Goal: Information Seeking & Learning: Find specific fact

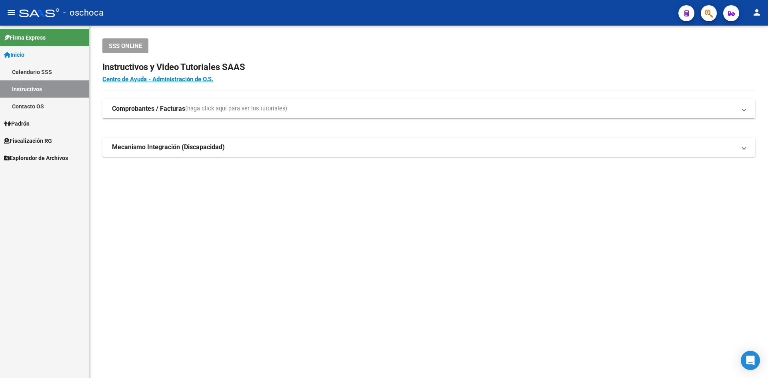
click at [63, 106] on link "Contacto OS" at bounding box center [44, 106] width 89 height 17
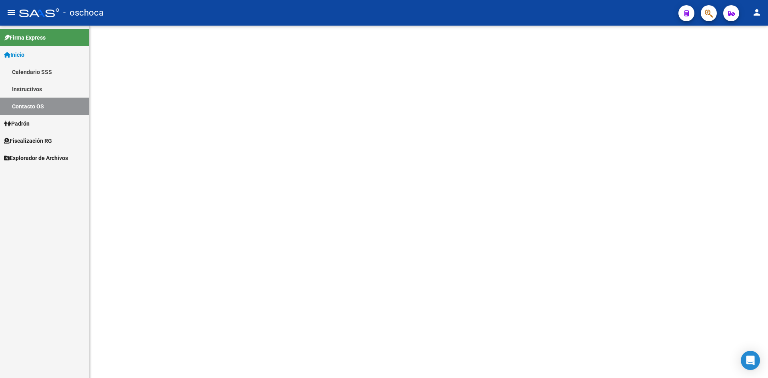
click at [45, 144] on span "Fiscalización RG" at bounding box center [28, 140] width 48 height 9
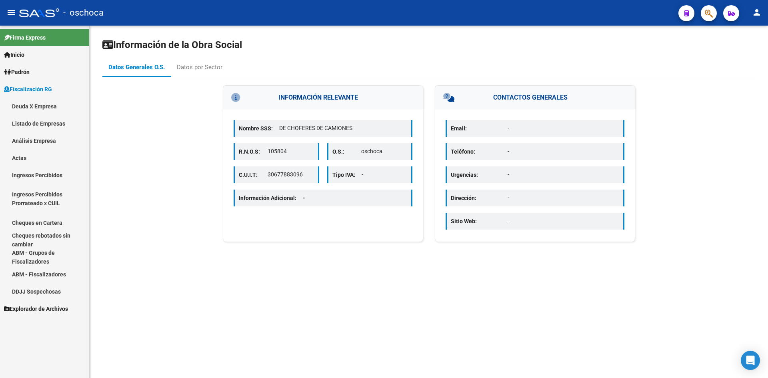
click at [44, 94] on link "Fiscalización RG" at bounding box center [44, 88] width 89 height 17
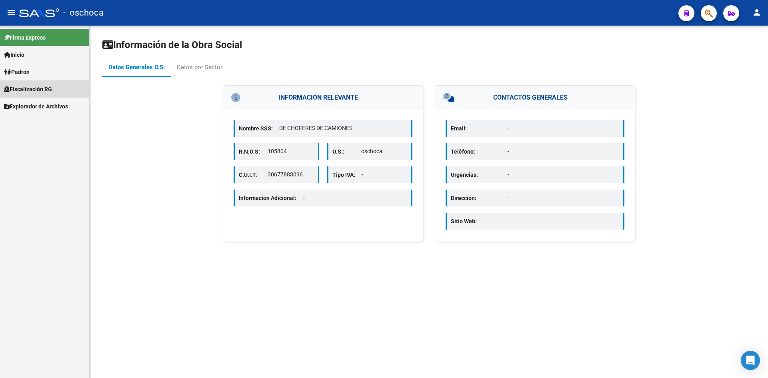
click at [42, 98] on link "Deuda X Empresa" at bounding box center [44, 106] width 89 height 17
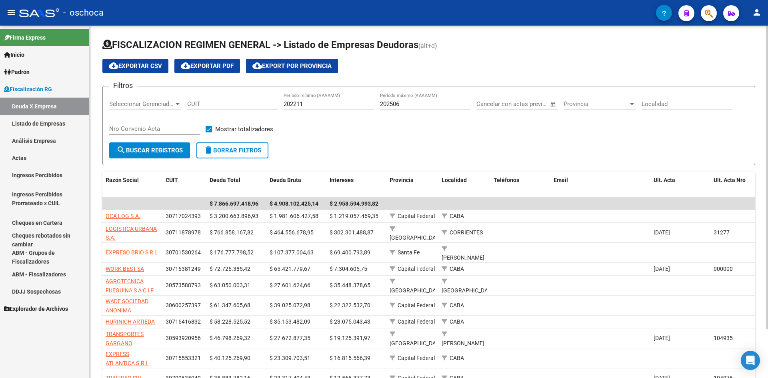
click at [494, 45] on h1 "FISCALIZACION REGIMEN GENERAL -> Listado de Empresas Deudoras (alt+d)" at bounding box center [428, 45] width 653 height 14
drag, startPoint x: 485, startPoint y: 52, endPoint x: 142, endPoint y: 22, distance: 343.8
click at [142, 22] on div "menu - oschoca person Firma Express Inicio Calendario SSS Instructivos Contacto…" at bounding box center [384, 189] width 768 height 378
click at [603, 60] on div "cloud_download Exportar CSV cloud_download Exportar PDF cloud_download Export p…" at bounding box center [428, 66] width 653 height 14
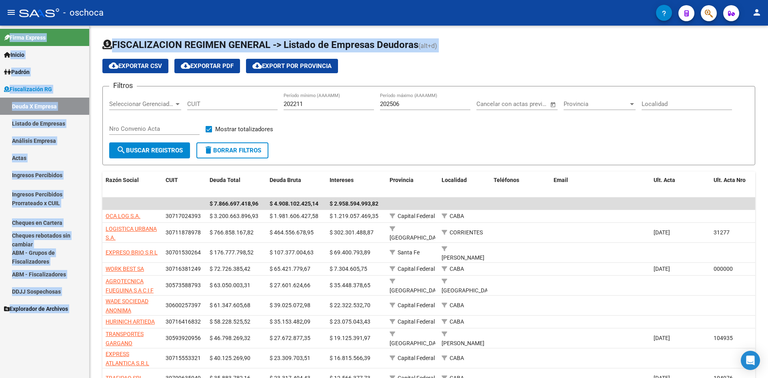
drag, startPoint x: 463, startPoint y: 66, endPoint x: 78, endPoint y: 25, distance: 386.6
click at [61, 26] on mat-sidenav-container "Firma Express Inicio Calendario SSS Instructivos Contacto OS Padrón Afiliados E…" at bounding box center [384, 202] width 768 height 352
click at [112, 28] on div "FISCALIZACION REGIMEN GENERAL -> Listado de Empresas Deudoras (alt+d) cloud_dow…" at bounding box center [429, 231] width 679 height 411
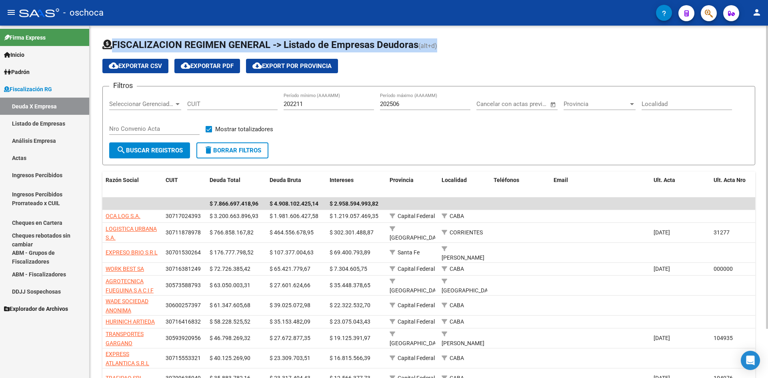
drag, startPoint x: 104, startPoint y: 30, endPoint x: 490, endPoint y: 49, distance: 386.6
click at [490, 49] on div "FISCALIZACION REGIMEN GENERAL -> Listado de Empresas Deudoras (alt+d) cloud_dow…" at bounding box center [429, 231] width 679 height 411
click at [481, 51] on h1 "FISCALIZACION REGIMEN GENERAL -> Listado de Empresas Deudoras (alt+d)" at bounding box center [428, 45] width 653 height 14
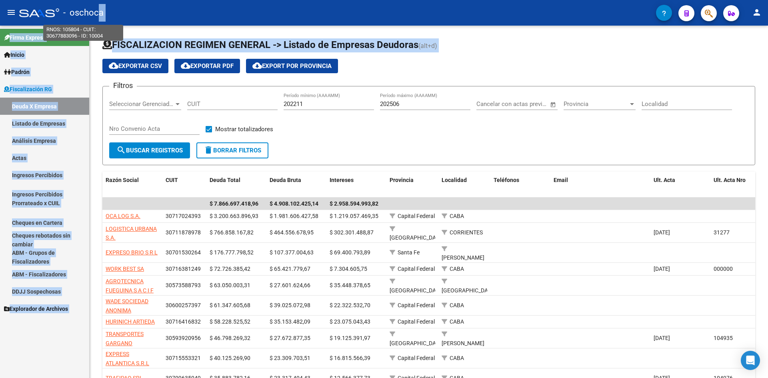
drag, startPoint x: 407, startPoint y: 60, endPoint x: 97, endPoint y: 18, distance: 313.0
click at [97, 18] on div "menu - oschoca person Firma Express Inicio Calendario SSS Instructivos Contacto…" at bounding box center [384, 189] width 768 height 378
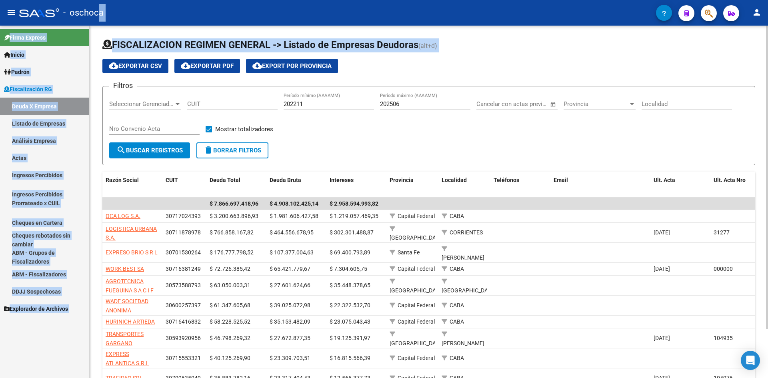
click at [501, 48] on h1 "FISCALIZACION REGIMEN GENERAL -> Listado de Empresas Deudoras (alt+d)" at bounding box center [428, 45] width 653 height 14
click at [500, 60] on div "cloud_download Exportar CSV cloud_download Exportar PDF cloud_download Export p…" at bounding box center [428, 66] width 653 height 14
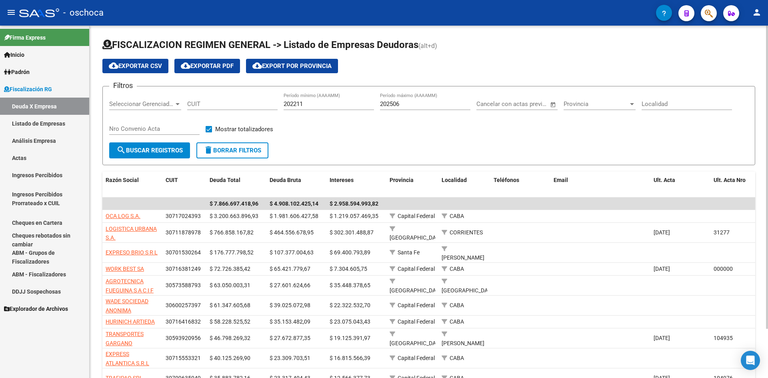
drag, startPoint x: 444, startPoint y: 63, endPoint x: 107, endPoint y: 52, distance: 337.5
click at [107, 52] on app-list-header "FISCALIZACION REGIMEN GENERAL -> Listado de Empresas Deudoras (alt+d) cloud_dow…" at bounding box center [428, 101] width 653 height 127
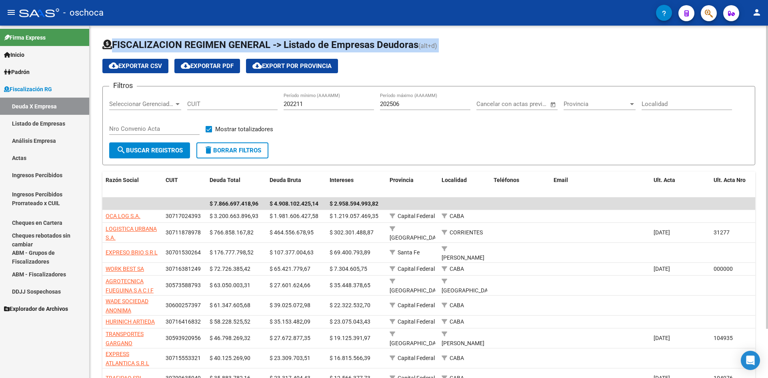
click at [523, 43] on h1 "FISCALIZACION REGIMEN GENERAL -> Listado de Empresas Deudoras (alt+d)" at bounding box center [428, 45] width 653 height 14
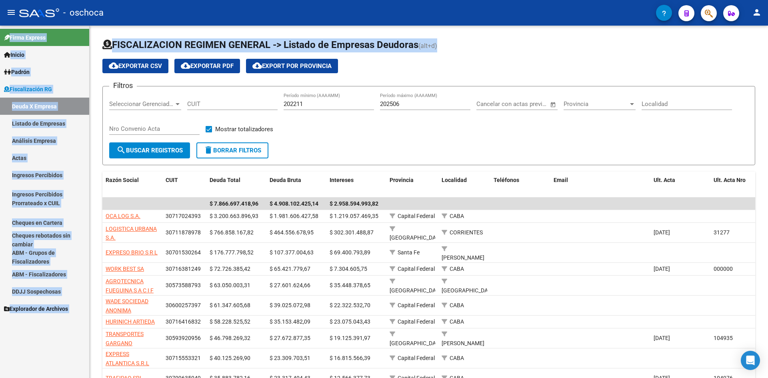
drag, startPoint x: 430, startPoint y: 36, endPoint x: 58, endPoint y: 33, distance: 372.1
click at [58, 33] on mat-sidenav-container "Firma Express Inicio Calendario SSS Instructivos Contacto OS Padrón Afiliados E…" at bounding box center [384, 202] width 768 height 352
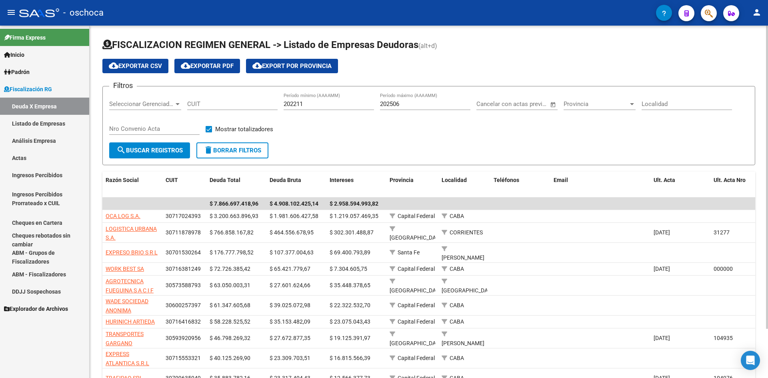
click at [567, 62] on div "cloud_download Exportar CSV cloud_download Exportar PDF cloud_download Export p…" at bounding box center [428, 66] width 653 height 14
click at [519, 67] on div "cloud_download Exportar CSV cloud_download Exportar PDF cloud_download Export p…" at bounding box center [428, 66] width 653 height 14
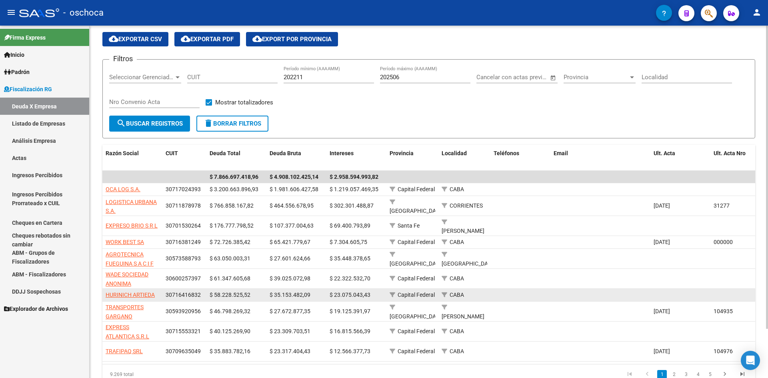
scroll to position [57, 0]
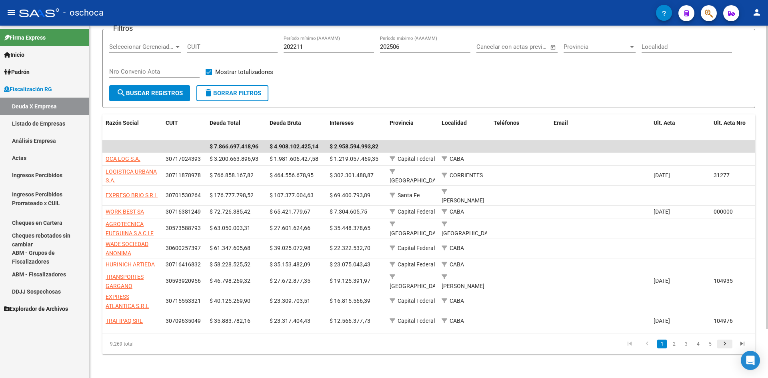
click at [725, 346] on icon "go to next page" at bounding box center [725, 345] width 10 height 10
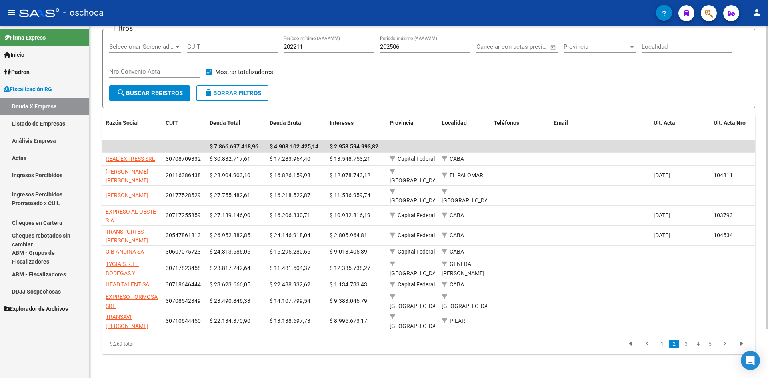
click at [704, 339] on li "4" at bounding box center [698, 344] width 12 height 14
click at [709, 340] on link "5" at bounding box center [710, 344] width 10 height 9
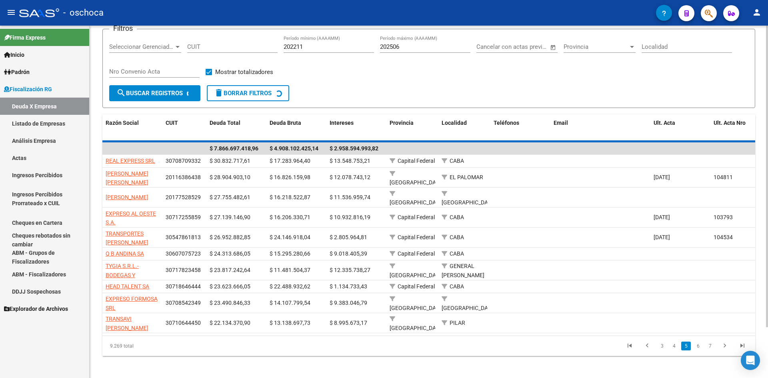
click at [709, 344] on div "9.269 total 3 4 5 6 7" at bounding box center [428, 346] width 653 height 20
click at [711, 344] on div "9.269 total 3 4 5 6 7" at bounding box center [428, 346] width 653 height 20
click at [710, 347] on div "9.269 total 3 4 5 6 7" at bounding box center [428, 346] width 653 height 20
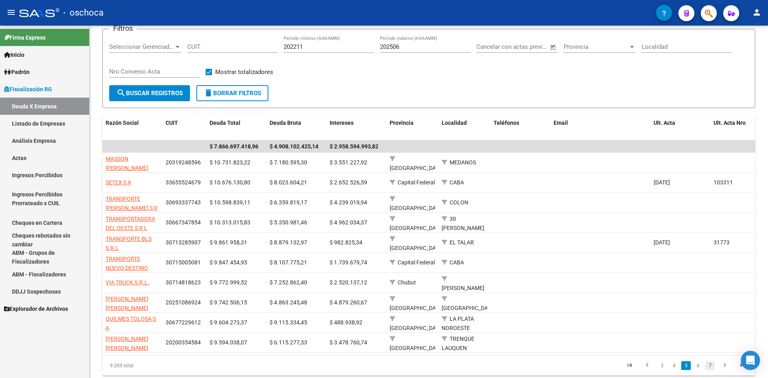
click at [713, 370] on link "7" at bounding box center [710, 365] width 10 height 9
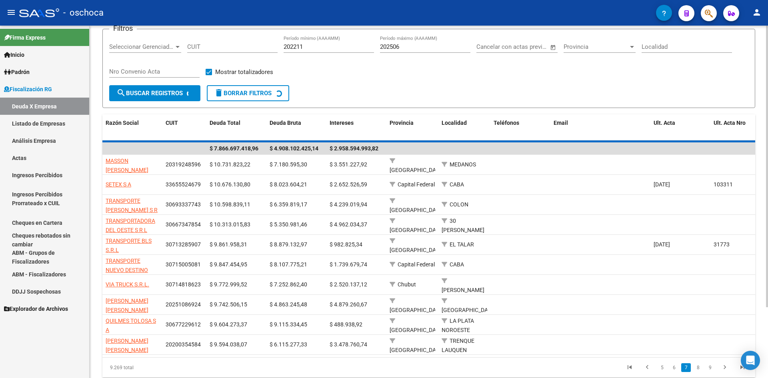
click at [700, 372] on div "9.269 total 5 6 7 8 9" at bounding box center [428, 368] width 653 height 20
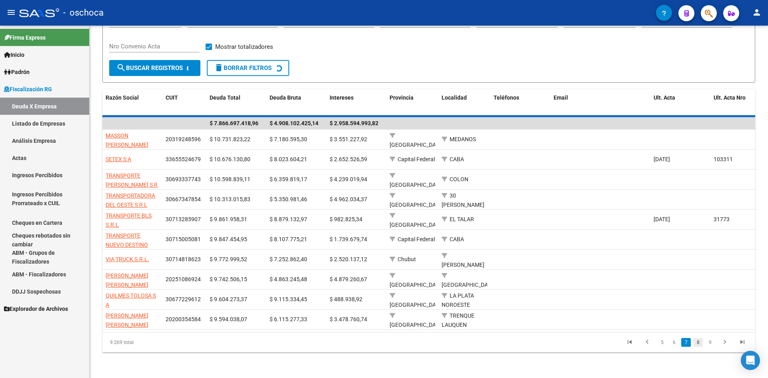
scroll to position [50, 0]
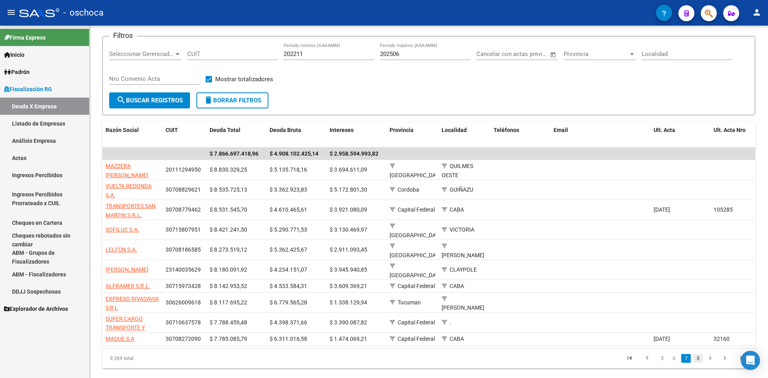
click at [698, 354] on link "8" at bounding box center [698, 358] width 10 height 9
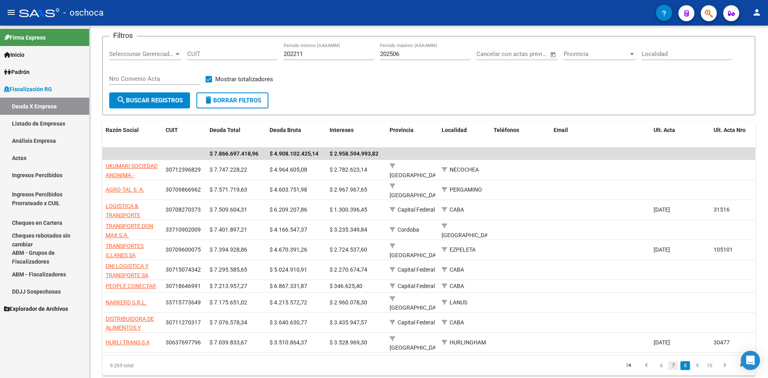
click at [671, 361] on link "7" at bounding box center [674, 365] width 10 height 9
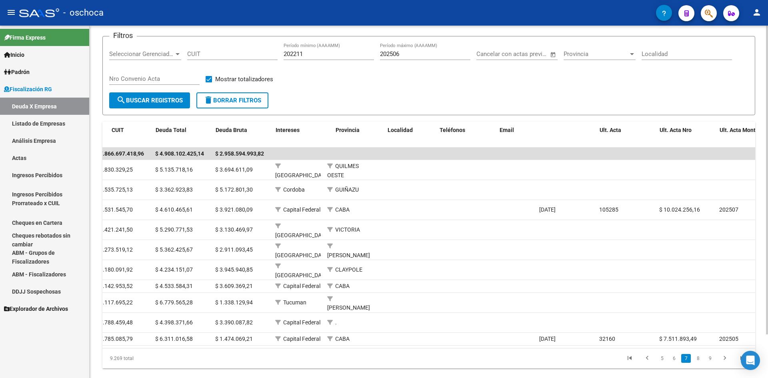
scroll to position [0, 0]
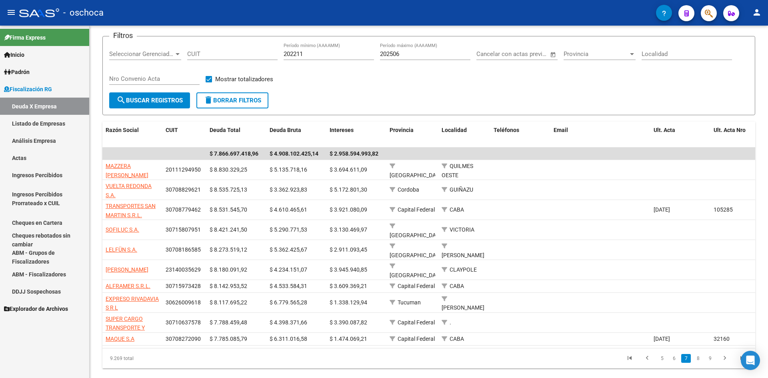
click at [697, 352] on li "8" at bounding box center [698, 359] width 12 height 14
click at [697, 354] on link "8" at bounding box center [698, 358] width 10 height 9
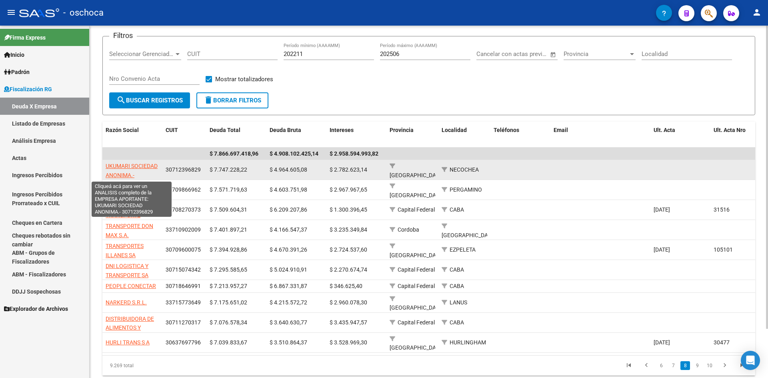
click at [146, 164] on span "UKUMARI SOCIEDAD ANONIMA.-" at bounding box center [132, 171] width 52 height 16
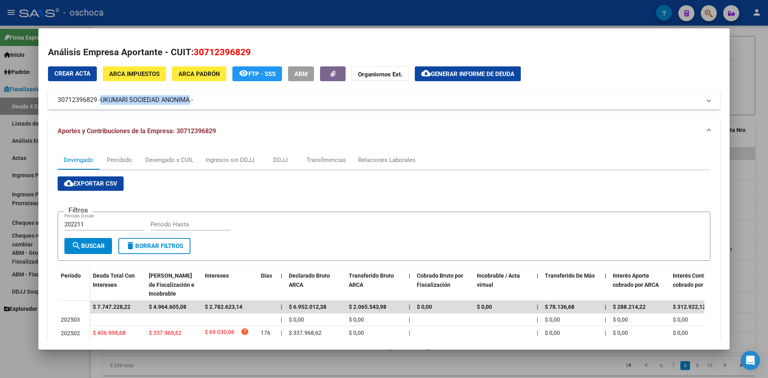
drag, startPoint x: 104, startPoint y: 100, endPoint x: 191, endPoint y: 100, distance: 87.6
click at [191, 100] on span "UKUMARI SOCIEDAD ANONIMA.-" at bounding box center [146, 100] width 92 height 10
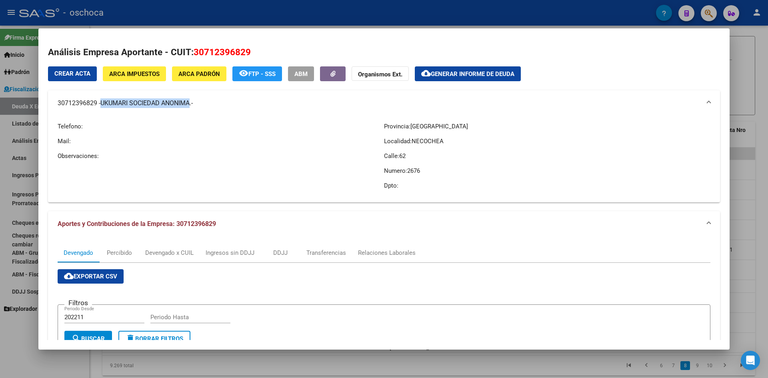
copy span "UKUMARI SOCIEDAD ANONIMA"
click at [71, 107] on mat-panel-title "30712396829 - UKUMARI SOCIEDAD ANONIMA.-" at bounding box center [379, 103] width 643 height 10
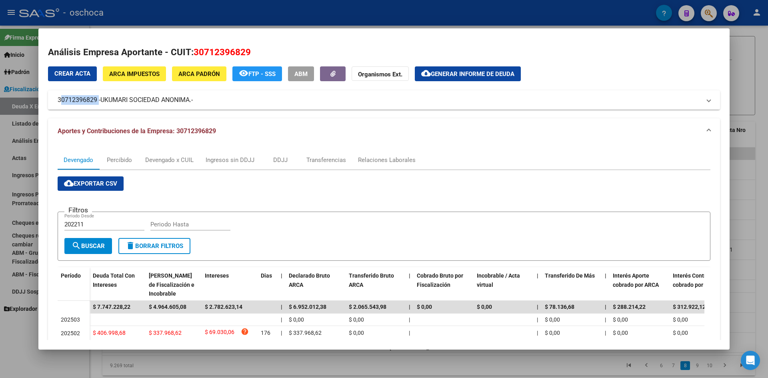
drag, startPoint x: 58, startPoint y: 99, endPoint x: 96, endPoint y: 101, distance: 37.2
click at [96, 101] on mat-panel-title "30712396829 - UKUMARI SOCIEDAD ANONIMA.-" at bounding box center [379, 100] width 643 height 10
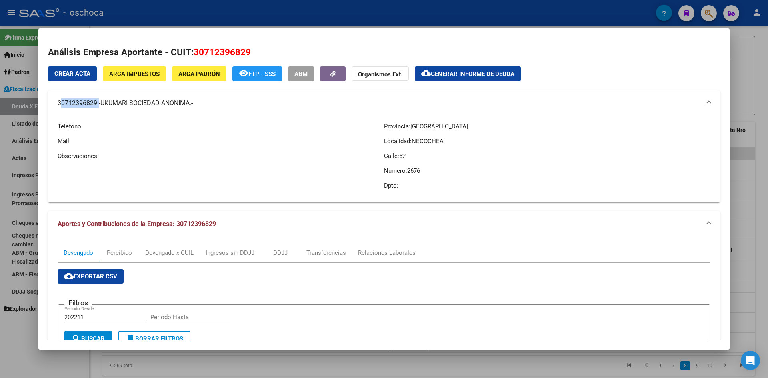
copy mat-panel-title "30712396829"
click at [122, 162] on div "Telefono: Mail: Observaciones:" at bounding box center [221, 156] width 326 height 80
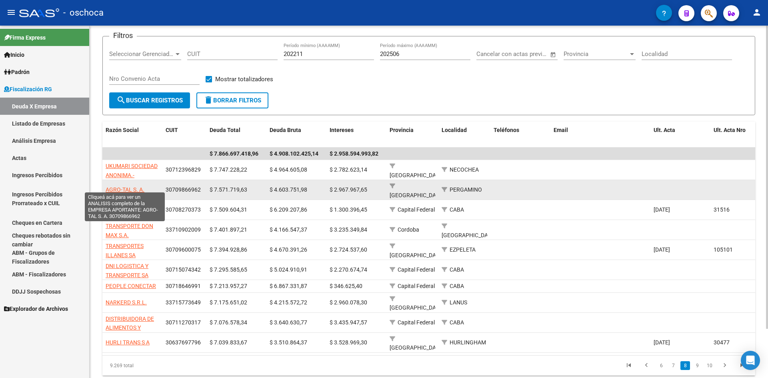
click at [136, 187] on span "AGRO-TAL S. A." at bounding box center [125, 189] width 39 height 6
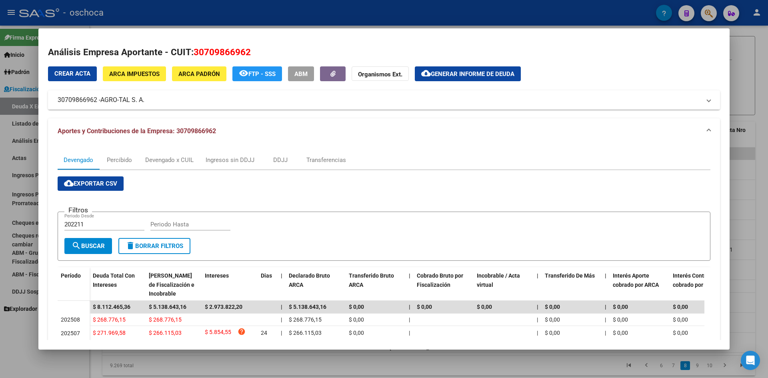
copy span "AGRO-TAL S. A."
drag, startPoint x: 102, startPoint y: 98, endPoint x: 146, endPoint y: 101, distance: 44.2
click at [144, 101] on span "AGRO-TAL S. A." at bounding box center [122, 100] width 44 height 10
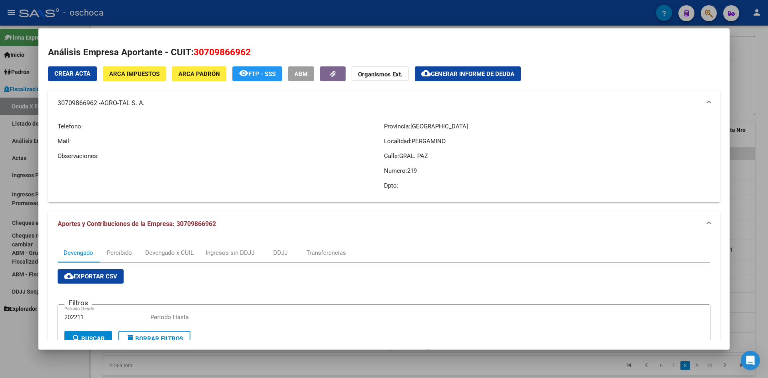
click at [70, 101] on mat-panel-title "30709866962 - AGRO-TAL S. A." at bounding box center [379, 103] width 643 height 10
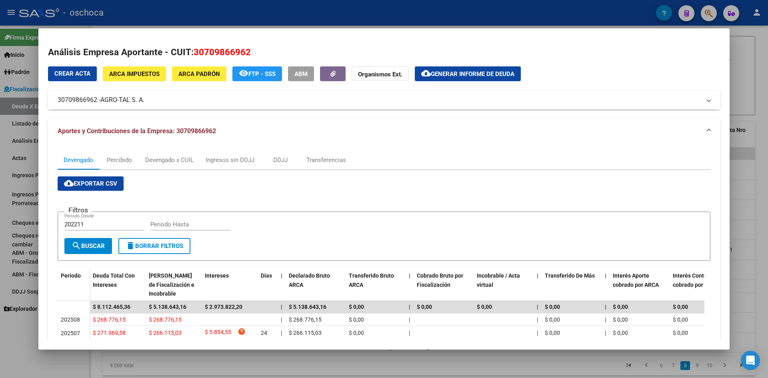
drag, startPoint x: 57, startPoint y: 98, endPoint x: 96, endPoint y: 100, distance: 39.7
click at [96, 100] on mat-expansion-panel-header "30709866962 - AGRO-TAL S. A." at bounding box center [384, 99] width 672 height 19
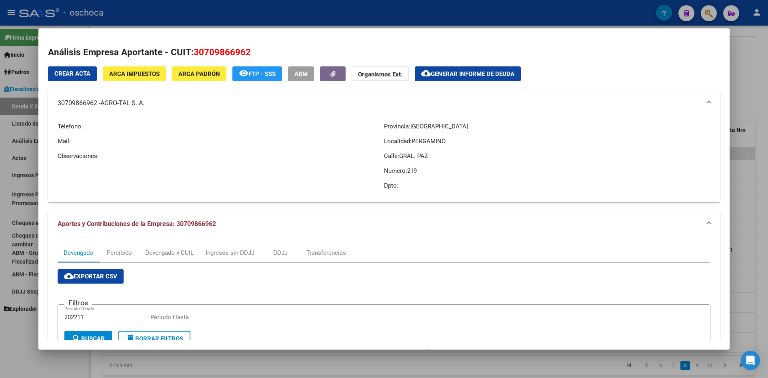
copy mat-panel-title "30709866962"
click at [128, 138] on p "Mail:" at bounding box center [221, 141] width 326 height 9
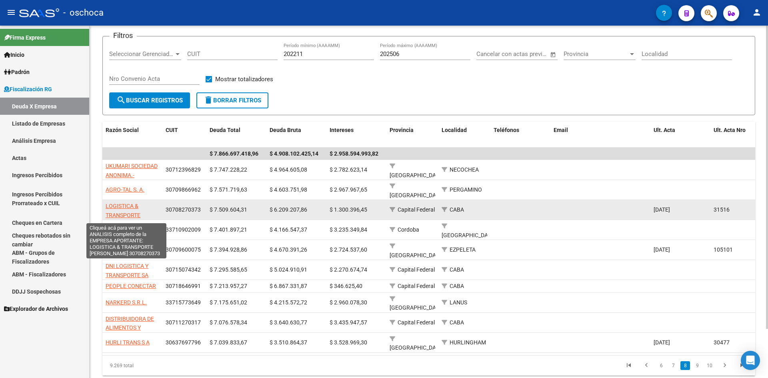
click at [129, 206] on span "LOGISTICA & TRANSPORTE [PERSON_NAME]" at bounding box center [127, 215] width 43 height 25
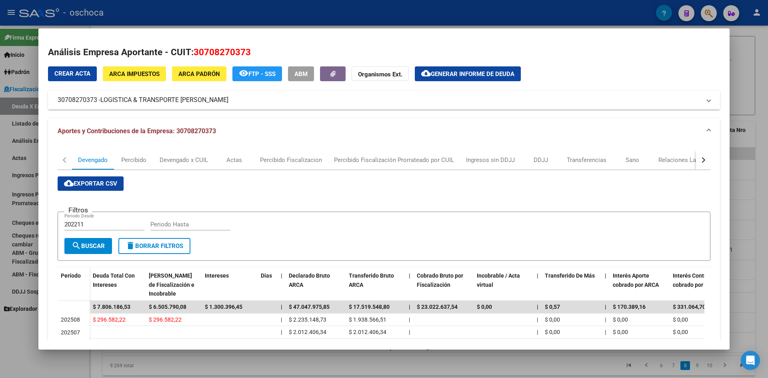
copy span "LOGISTICA & TRANSPORTE [PERSON_NAME]"
drag, startPoint x: 102, startPoint y: 98, endPoint x: 228, endPoint y: 103, distance: 126.5
click at [228, 103] on span "LOGISTICA & TRANSPORTE [PERSON_NAME]" at bounding box center [164, 100] width 128 height 10
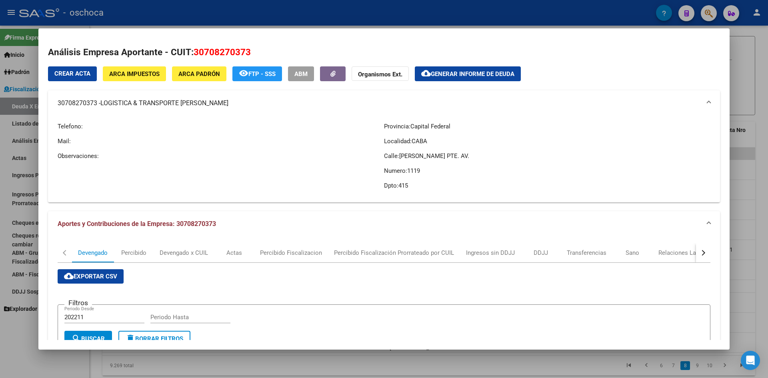
drag, startPoint x: 60, startPoint y: 120, endPoint x: 70, endPoint y: 110, distance: 14.5
click at [62, 120] on div "Telefono: Mail: Observaciones:" at bounding box center [221, 156] width 326 height 80
copy mat-panel-title "30708270373"
drag, startPoint x: 57, startPoint y: 101, endPoint x: 97, endPoint y: 103, distance: 40.0
click at [97, 103] on mat-expansion-panel-header "30708270373 - LOGISTICA & TRANSPORTE [PERSON_NAME] S.A." at bounding box center [384, 103] width 672 height 26
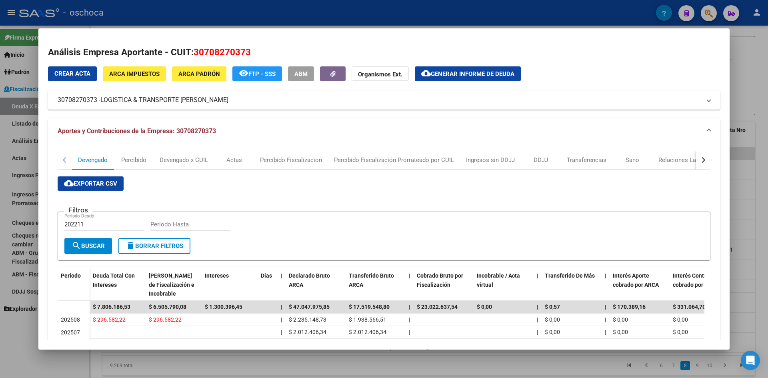
click at [182, 178] on div "cloud_download Exportar CSV Filtros 202211 Periodo Desde Periodo Hasta search B…" at bounding box center [384, 321] width 653 height 291
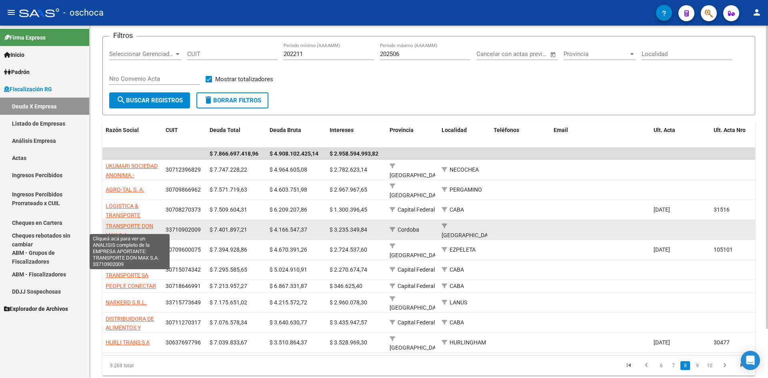
click at [120, 223] on span "TRANSPORTE DON MAX S.A." at bounding box center [130, 231] width 48 height 16
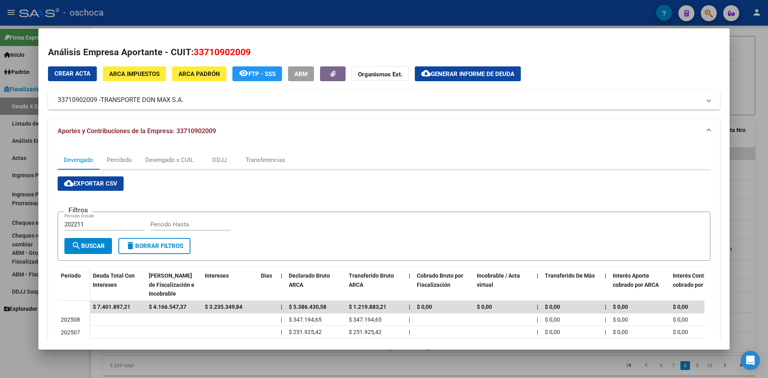
copy span "TRANSPORTE DON MAX S.A"
drag, startPoint x: 102, startPoint y: 96, endPoint x: 184, endPoint y: 102, distance: 81.8
click at [183, 102] on span "TRANSPORTE DON MAX S.A." at bounding box center [141, 100] width 83 height 10
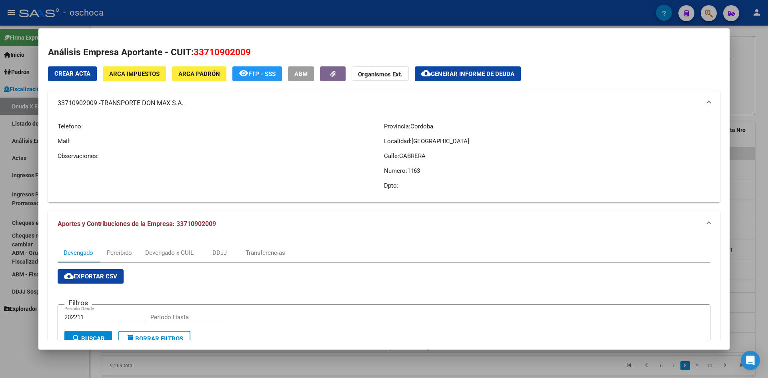
copy mat-panel-title "33710902009"
drag, startPoint x: 52, startPoint y: 99, endPoint x: 223, endPoint y: 183, distance: 190.7
click at [96, 103] on mat-expansion-panel-header "33710902009 - TRANSPORTE DON MAX S.A." at bounding box center [384, 103] width 672 height 26
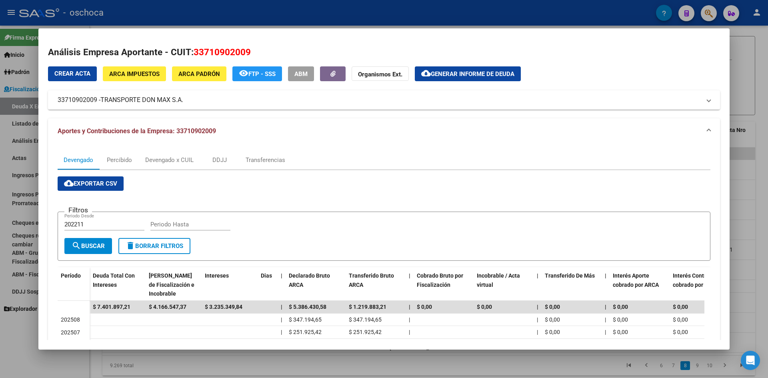
click at [78, 167] on div "Devengado" at bounding box center [79, 159] width 42 height 19
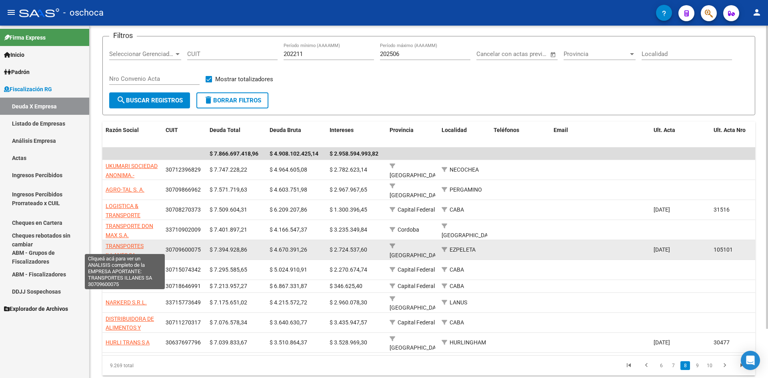
click at [128, 243] on span "TRANSPORTES ILLANES SA" at bounding box center [125, 251] width 38 height 16
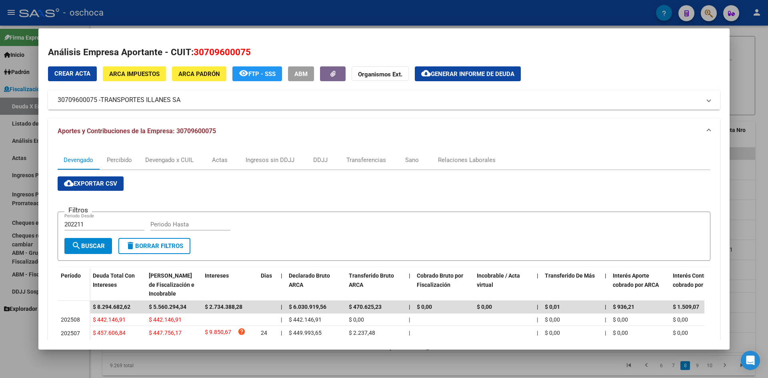
click at [104, 100] on span "TRANSPORTES ILLANES SA" at bounding box center [140, 100] width 80 height 10
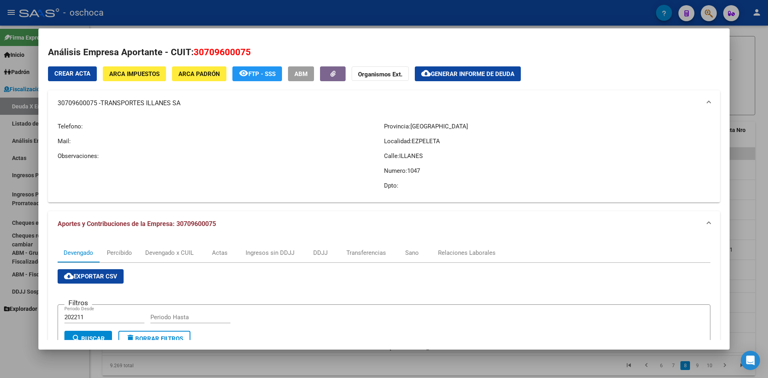
copy span "TRANSPORTES ILLANES SA"
drag, startPoint x: 103, startPoint y: 101, endPoint x: 182, endPoint y: 104, distance: 78.5
click at [180, 104] on span "TRANSPORTES ILLANES SA" at bounding box center [140, 103] width 80 height 10
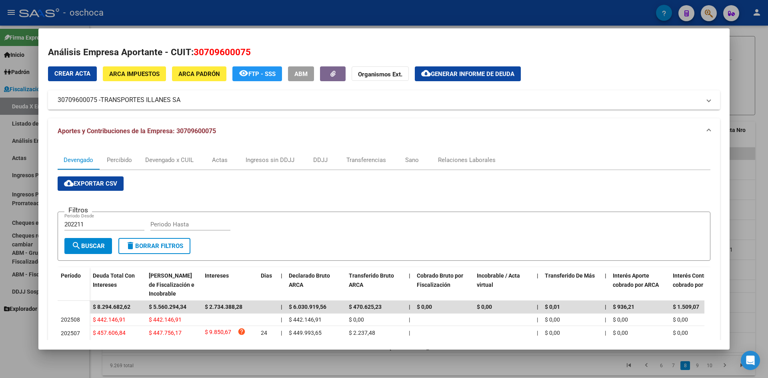
drag, startPoint x: 64, startPoint y: 112, endPoint x: 62, endPoint y: 105, distance: 6.7
click at [65, 111] on div "Crear Acta ARCA Impuestos ARCA Padrón remove_red_eye FTP - SSS ABM Organismos E…" at bounding box center [384, 277] width 672 height 422
drag, startPoint x: 55, startPoint y: 100, endPoint x: 96, endPoint y: 101, distance: 40.8
click at [96, 101] on mat-expansion-panel-header "30709600075 - TRANSPORTES [PERSON_NAME]" at bounding box center [384, 99] width 672 height 19
copy mat-panel-title "30709600075"
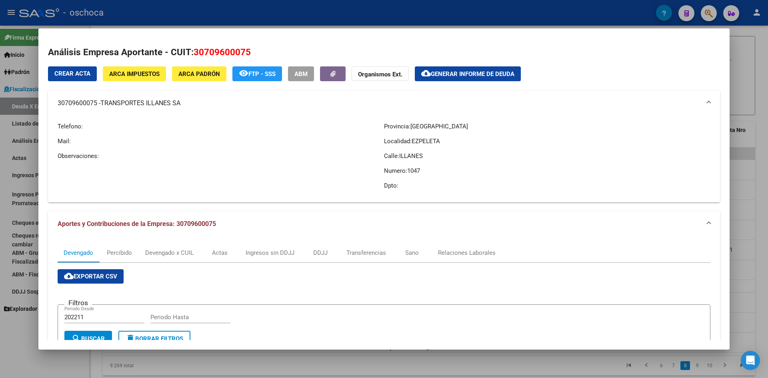
click at [84, 179] on div "Telefono: Mail: Observaciones:" at bounding box center [221, 156] width 326 height 80
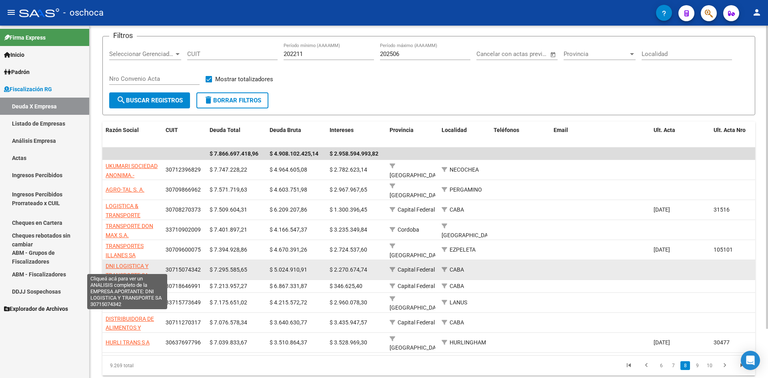
click at [133, 262] on app-link-go-to "DNI LOGISTICA Y TRANSPORTE SA" at bounding box center [133, 271] width 54 height 18
click at [134, 263] on span "DNI LOGISTICA Y TRANSPORTE SA" at bounding box center [127, 271] width 43 height 16
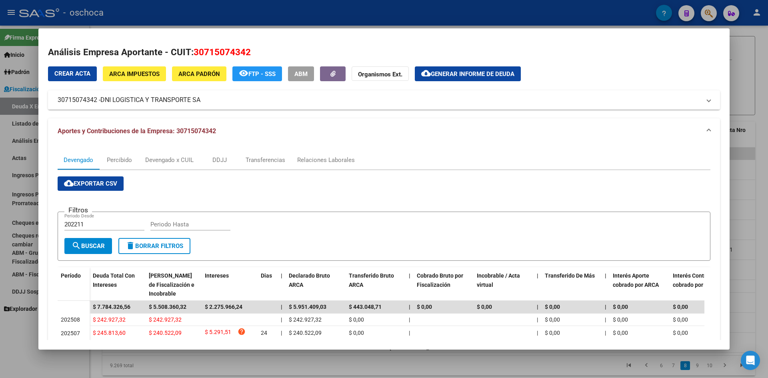
drag, startPoint x: 104, startPoint y: 102, endPoint x: 202, endPoint y: 100, distance: 98.4
click at [200, 100] on span "DNI LOGISTICA Y TRANSPORTE SA" at bounding box center [150, 100] width 100 height 10
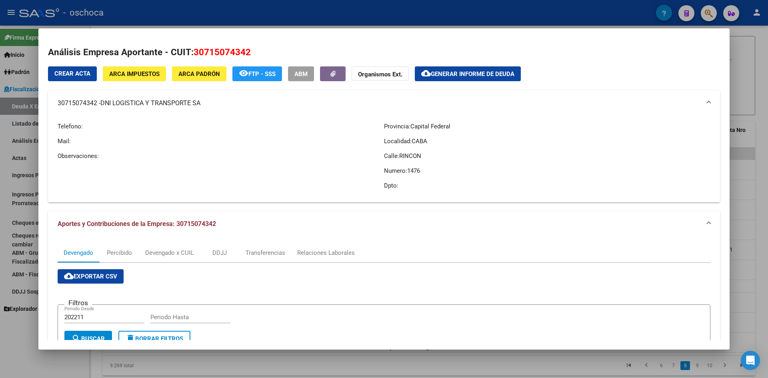
click at [91, 140] on p "Mail:" at bounding box center [221, 141] width 326 height 9
drag, startPoint x: 57, startPoint y: 102, endPoint x: 96, endPoint y: 105, distance: 39.3
click at [96, 105] on mat-expansion-panel-header "30715074342 - DNI LOGISTICA Y TRANSPORTE SA" at bounding box center [384, 103] width 672 height 26
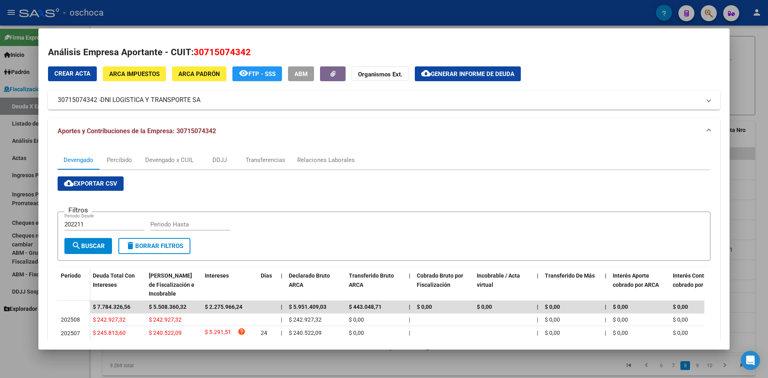
click at [156, 35] on mat-dialog-container "Análisis Empresa Aportante - CUIT: 30715074342 Crear Acta ARCA Impuestos ARCA […" at bounding box center [383, 188] width 691 height 321
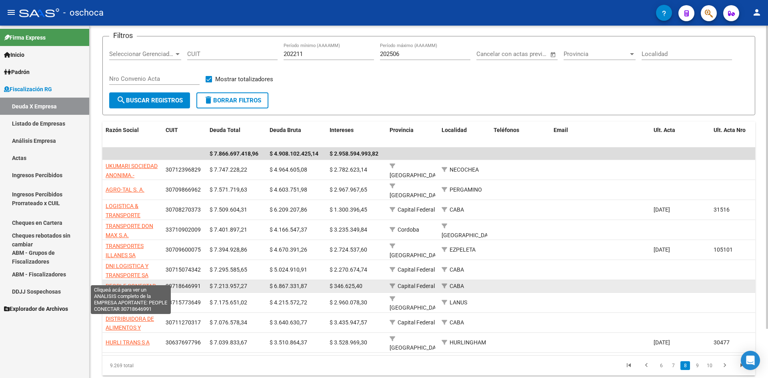
click at [136, 283] on span "PEOPLE CONECTAR" at bounding box center [131, 286] width 50 height 6
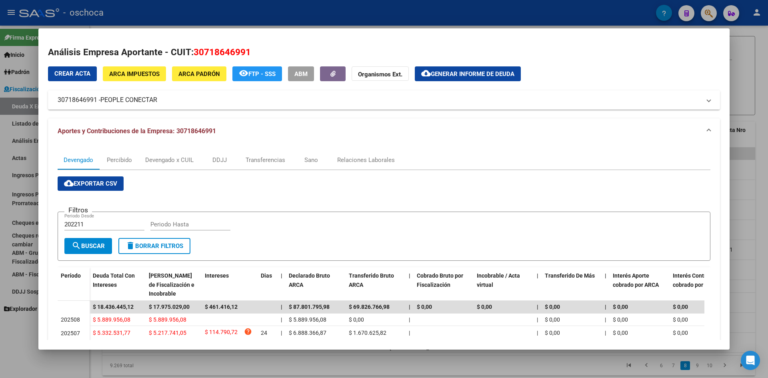
drag, startPoint x: 102, startPoint y: 100, endPoint x: 158, endPoint y: 100, distance: 56.0
click at [157, 100] on span "PEOPLE CONECTAR" at bounding box center [128, 100] width 57 height 10
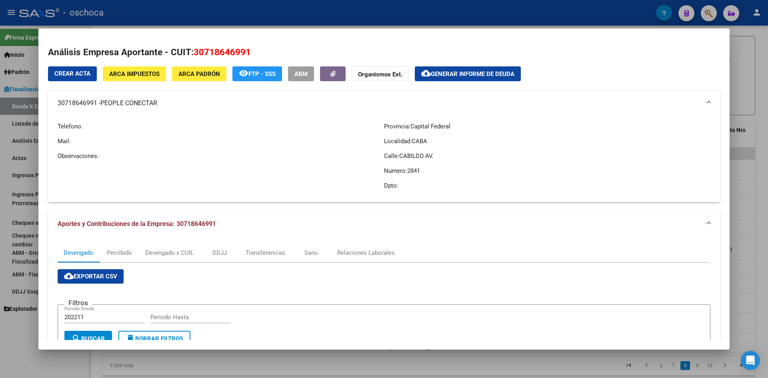
drag, startPoint x: 58, startPoint y: 101, endPoint x: 96, endPoint y: 102, distance: 37.6
click at [96, 102] on mat-panel-title "30718646991 - PEOPLE CONECTAR" at bounding box center [379, 103] width 643 height 10
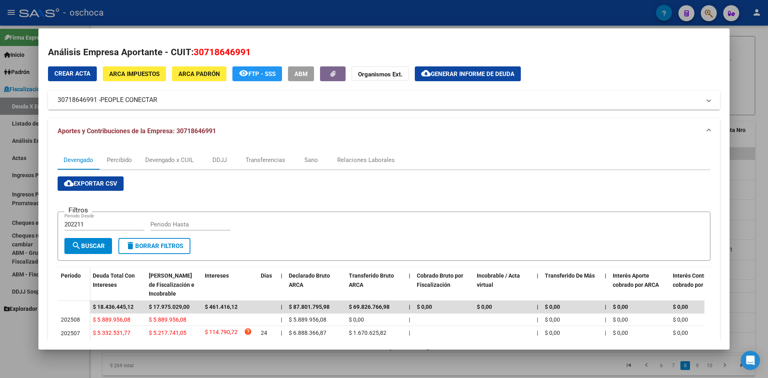
click at [675, 30] on mat-dialog-container "Análisis Empresa Aportante - CUIT: 30718646991 Crear Acta ARCA Impuestos ARCA […" at bounding box center [383, 188] width 691 height 321
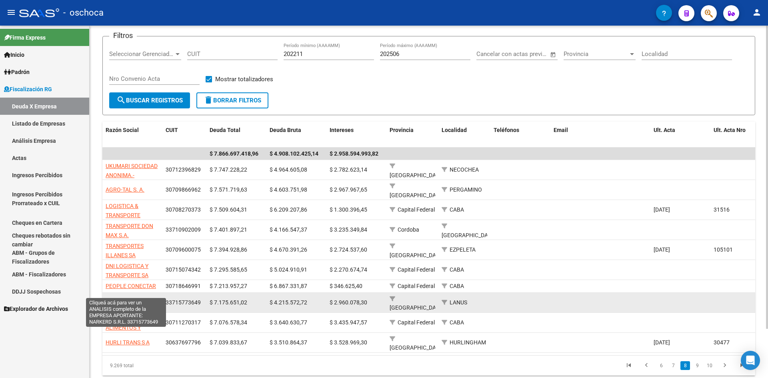
click at [137, 299] on span "NARKERD S.R.L." at bounding box center [126, 302] width 41 height 6
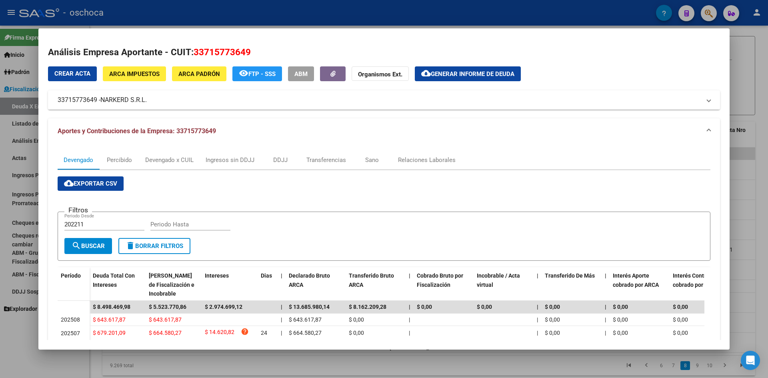
drag, startPoint x: 102, startPoint y: 98, endPoint x: 148, endPoint y: 101, distance: 46.1
click at [147, 101] on span "NARKERD S.R.L." at bounding box center [123, 100] width 46 height 10
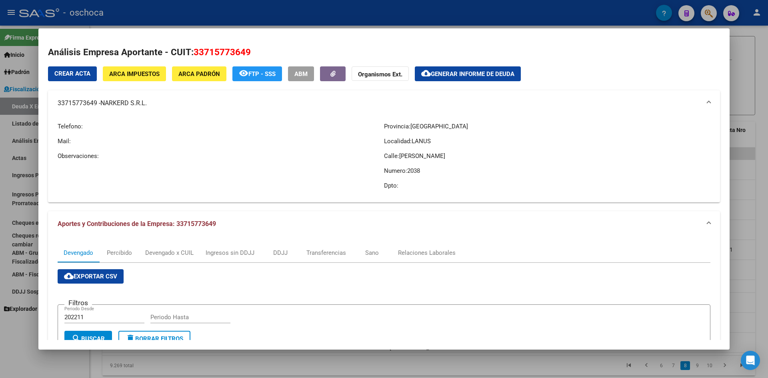
drag, startPoint x: 54, startPoint y: 103, endPoint x: 100, endPoint y: 99, distance: 46.6
click at [100, 99] on mat-expansion-panel-header "33715773649 - NARKERD S.R.L." at bounding box center [384, 103] width 672 height 26
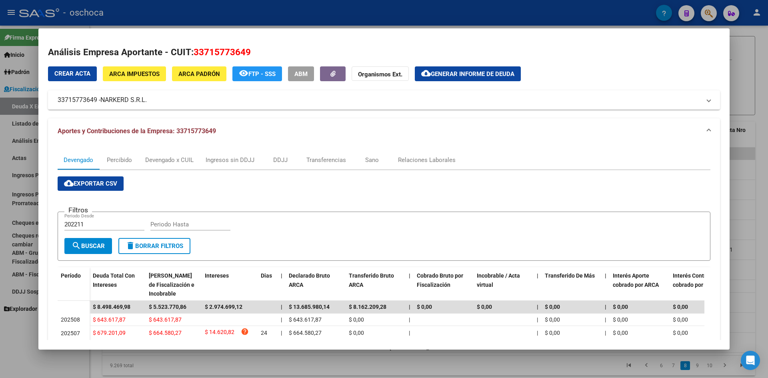
click at [141, 34] on mat-dialog-container "Análisis Empresa Aportante - CUIT: 33715773649 Crear Acta ARCA Impuestos ARCA […" at bounding box center [383, 188] width 691 height 321
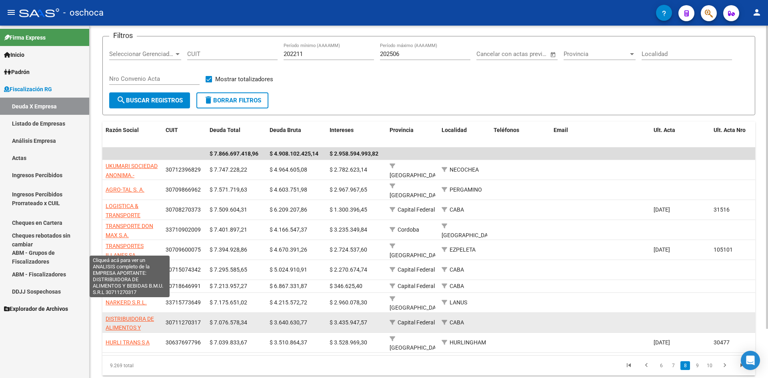
click at [126, 316] on span "DISTRIBUIDORA DE ALIMENTOS Y BEBIDAS B.M.U. S.R.L" at bounding box center [130, 333] width 48 height 34
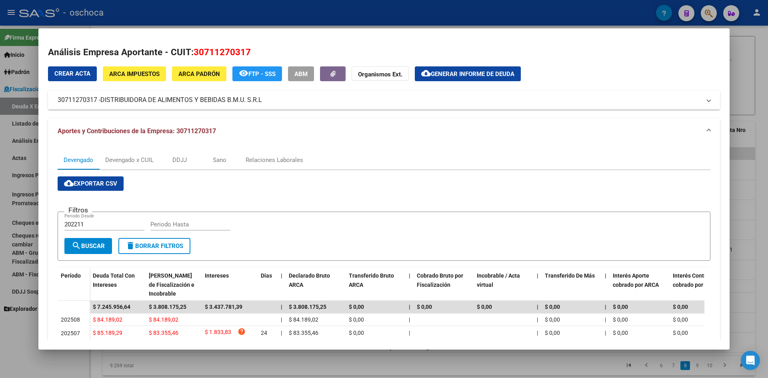
drag, startPoint x: 103, startPoint y: 99, endPoint x: 262, endPoint y: 102, distance: 159.3
click at [262, 102] on span "DISTRIBUIDORA DE ALIMENTOS Y BEBIDAS B.M.U. S.R.L" at bounding box center [181, 100] width 162 height 10
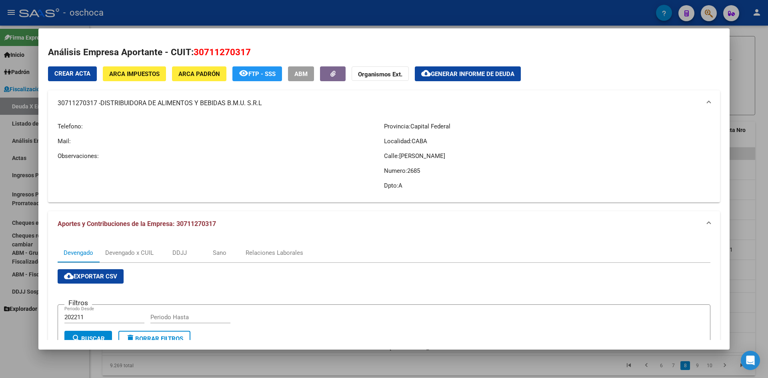
drag, startPoint x: 59, startPoint y: 102, endPoint x: 97, endPoint y: 103, distance: 38.4
click at [97, 103] on mat-panel-title "30711270317 - DISTRIBUIDORA DE ALIMENTOS Y BEBIDAS B.M.U. S.R.L" at bounding box center [379, 103] width 643 height 10
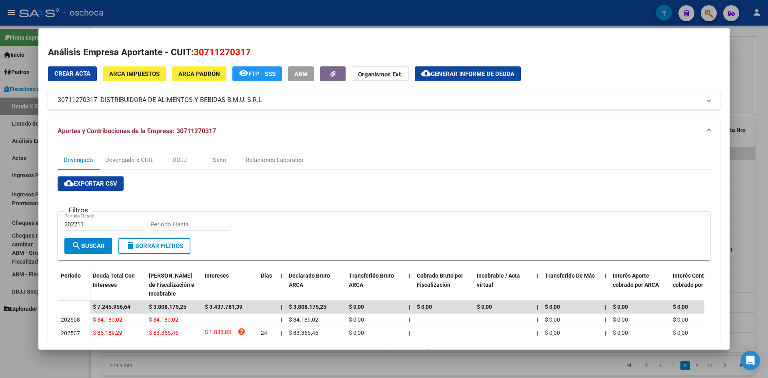
click at [138, 35] on mat-dialog-container "Análisis Empresa Aportante - CUIT: 30711270317 Crear Acta ARCA Impuestos ARCA […" at bounding box center [383, 188] width 691 height 321
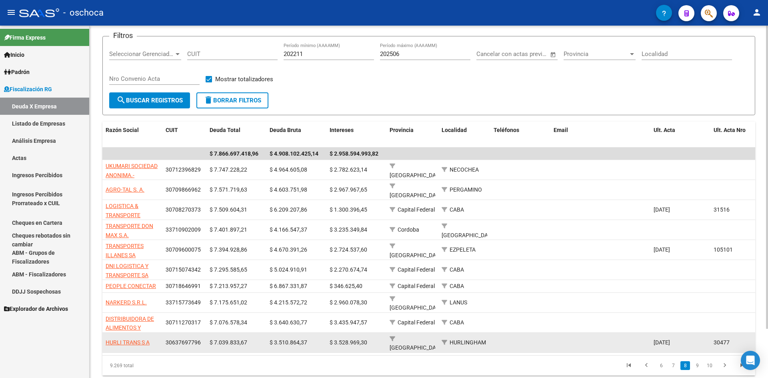
click at [131, 333] on datatable-body-cell "HURLI TRANS S A" at bounding box center [132, 343] width 60 height 20
click at [133, 338] on app-link-go-to "HURLI TRANS S A" at bounding box center [128, 342] width 44 height 9
click at [132, 339] on span "HURLI TRANS S A" at bounding box center [128, 342] width 44 height 6
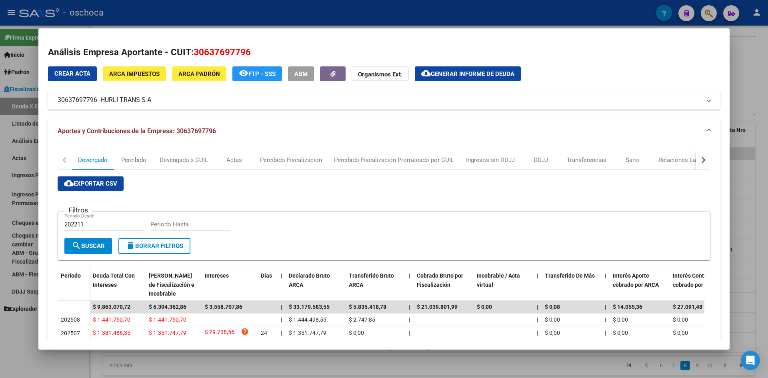
drag, startPoint x: 102, startPoint y: 98, endPoint x: 151, endPoint y: 99, distance: 48.8
click at [151, 99] on span "HURLI TRANS S A" at bounding box center [125, 100] width 51 height 10
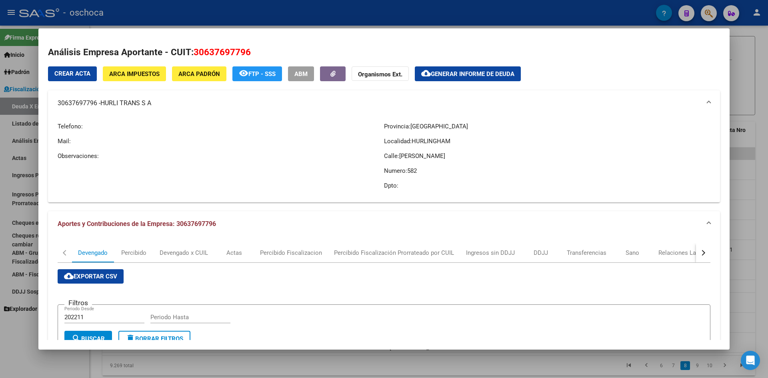
drag, startPoint x: 58, startPoint y: 100, endPoint x: 96, endPoint y: 103, distance: 38.1
click at [96, 103] on mat-panel-title "30637697796 - HURLI TRANS S A" at bounding box center [379, 103] width 643 height 10
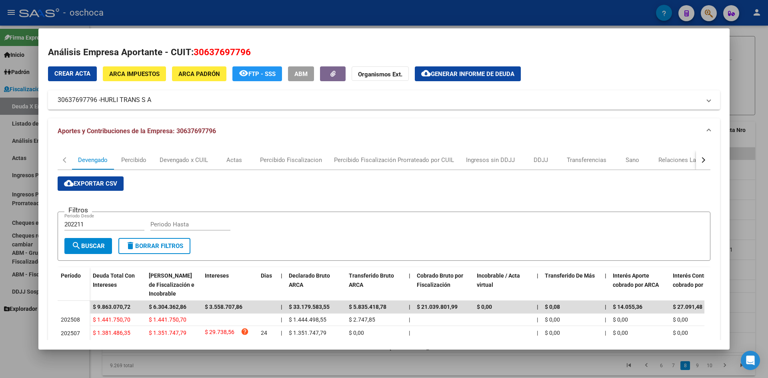
click at [69, 44] on mat-dialog-content "Análisis Empresa Aportante - CUIT: 30637697796 Crear Acta ARCA Impuestos ARCA […" at bounding box center [383, 189] width 691 height 302
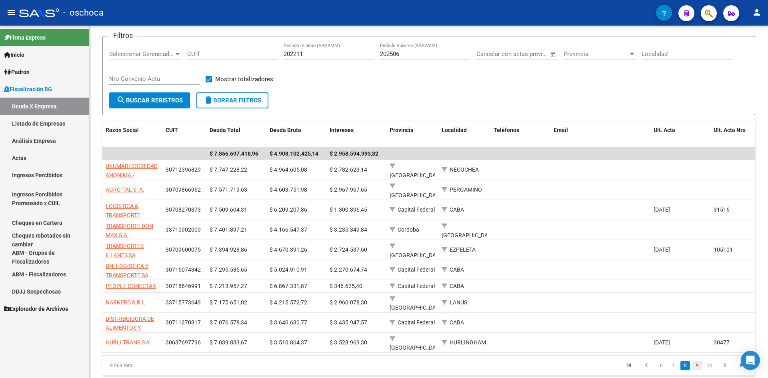
click at [701, 361] on link "9" at bounding box center [698, 365] width 10 height 9
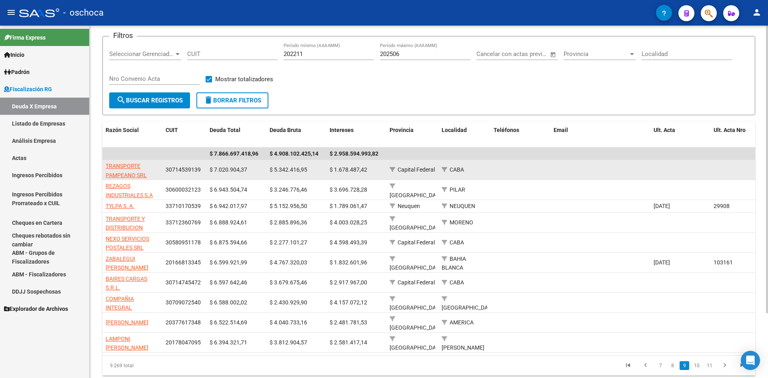
click at [130, 170] on app-link-go-to "TRANSPORTE PAMPEANO SRL" at bounding box center [133, 171] width 54 height 18
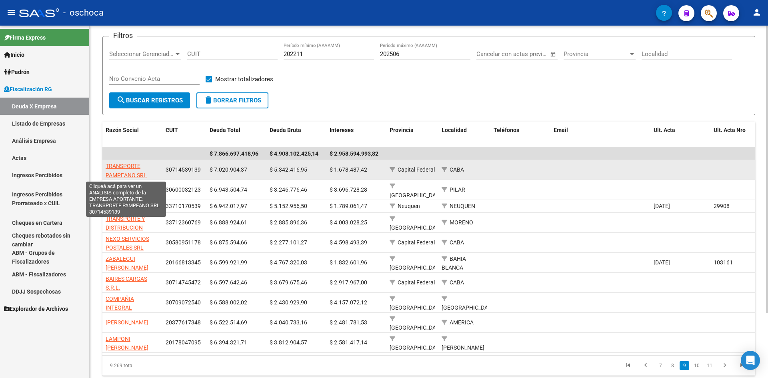
click at [131, 176] on span "TRANSPORTE PAMPEANO SRL" at bounding box center [126, 171] width 41 height 16
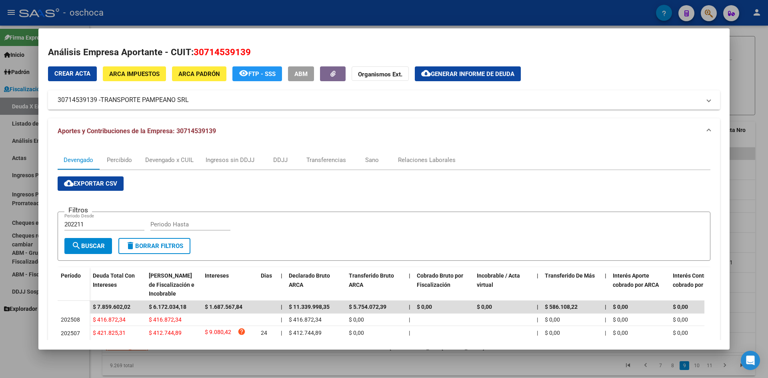
drag, startPoint x: 104, startPoint y: 98, endPoint x: 190, endPoint y: 101, distance: 86.1
click at [189, 101] on span "TRANSPORTE PAMPEANO SRL" at bounding box center [144, 100] width 88 height 10
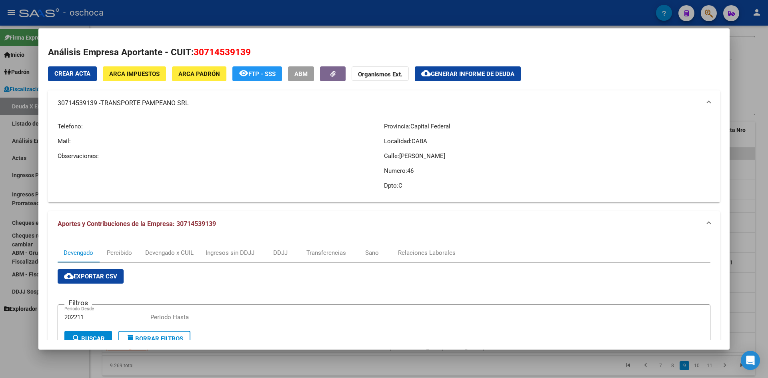
drag, startPoint x: 58, startPoint y: 101, endPoint x: 97, endPoint y: 103, distance: 39.7
click at [97, 103] on mat-panel-title "30714539139 - TRANSPORTE PAMPEANO SRL" at bounding box center [379, 103] width 643 height 10
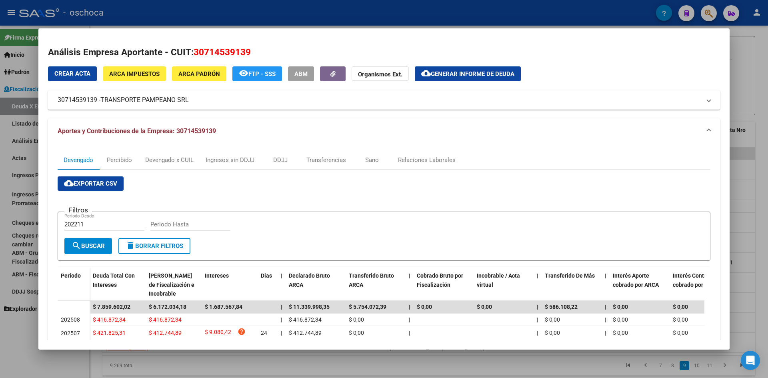
click at [609, 73] on div "Crear Acta ARCA Impuestos ARCA [PERSON_NAME] remove_red_eye FTP - SSS ABM Organ…" at bounding box center [384, 87] width 672 height 43
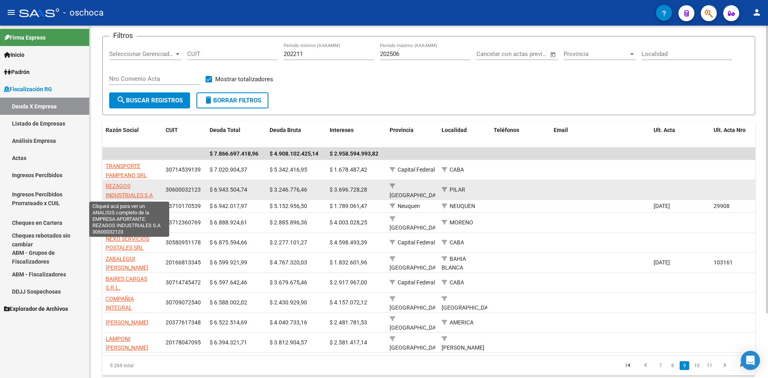
click at [147, 196] on span "REZAGOS INDUSTRIALES S.A" at bounding box center [129, 191] width 47 height 16
type textarea "30600032123"
click at [135, 195] on span "REZAGOS INDUSTRIALES S.A" at bounding box center [129, 191] width 47 height 16
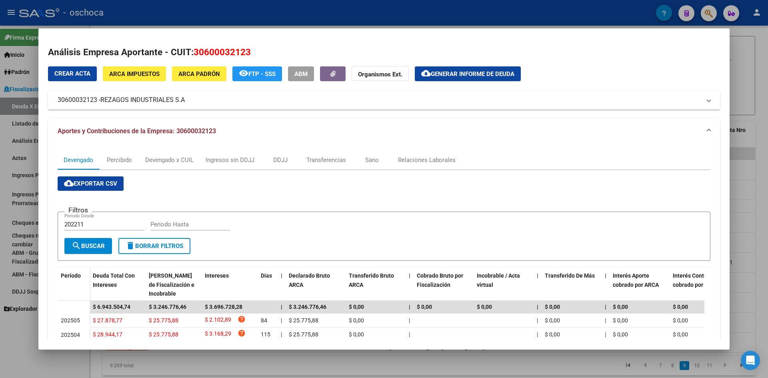
drag, startPoint x: 102, startPoint y: 99, endPoint x: 186, endPoint y: 102, distance: 83.7
click at [185, 102] on span "REZAGOS INDUSTRIALES S.A" at bounding box center [142, 100] width 84 height 10
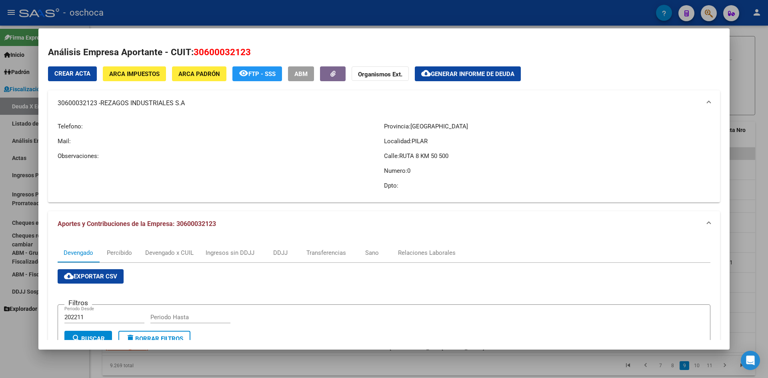
drag, startPoint x: 56, startPoint y: 99, endPoint x: 98, endPoint y: 104, distance: 42.0
click at [98, 104] on mat-expansion-panel-header "30600032123 - REZAGOS INDUSTRIALES S.A" at bounding box center [384, 103] width 672 height 26
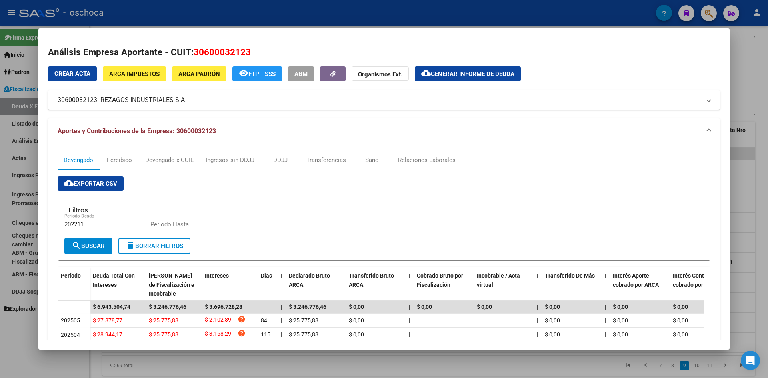
click at [78, 30] on mat-dialog-container "Análisis Empresa Aportante - CUIT: 30600032123 Crear Acta ARCA Impuestos ARCA P…" at bounding box center [383, 188] width 691 height 321
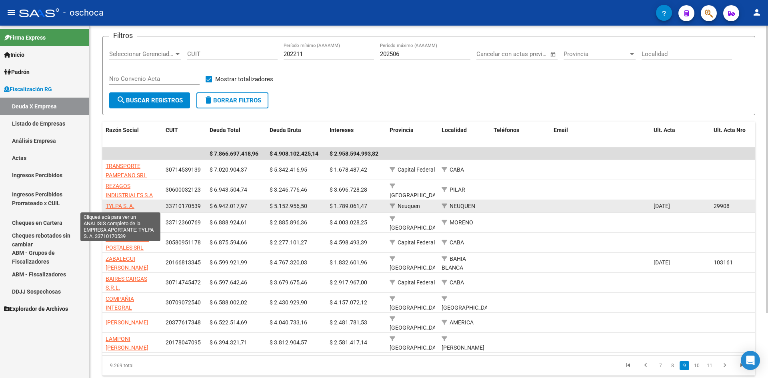
click at [127, 205] on span "TYLPA S. A." at bounding box center [120, 206] width 29 height 6
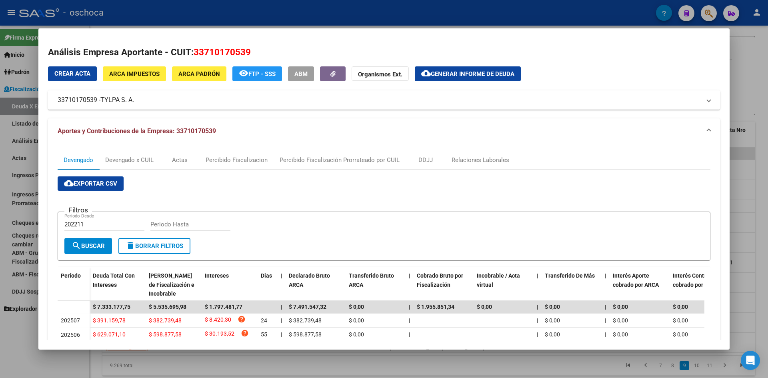
drag, startPoint x: 103, startPoint y: 96, endPoint x: 136, endPoint y: 101, distance: 33.6
click at [136, 101] on mat-panel-title "33710170539 - TYLPA S. A." at bounding box center [379, 100] width 643 height 10
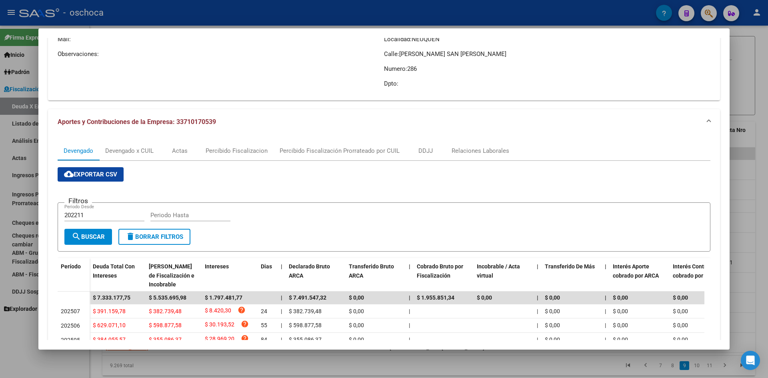
scroll to position [102, 0]
click at [735, 176] on div at bounding box center [384, 189] width 768 height 378
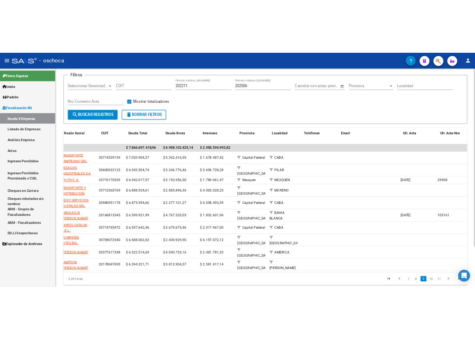
scroll to position [0, 0]
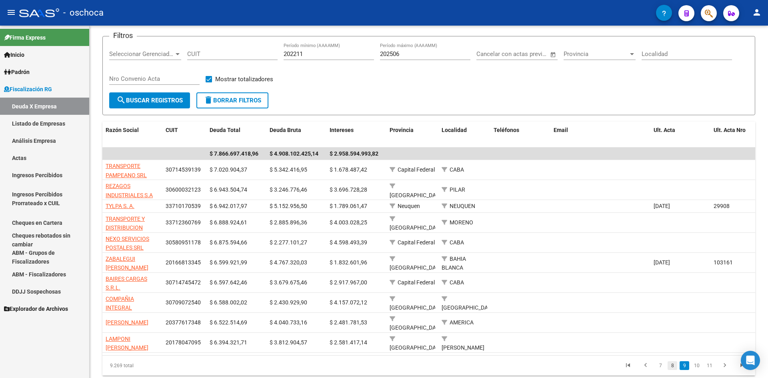
click at [672, 370] on link "8" at bounding box center [673, 365] width 10 height 9
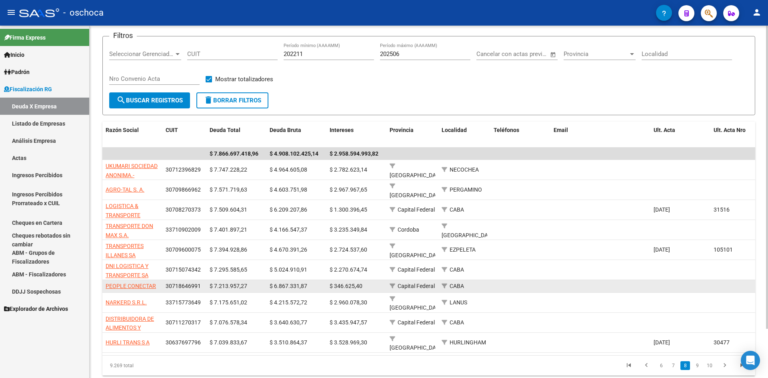
click at [302, 283] on span "$ 6.867.331,87" at bounding box center [289, 286] width 38 height 6
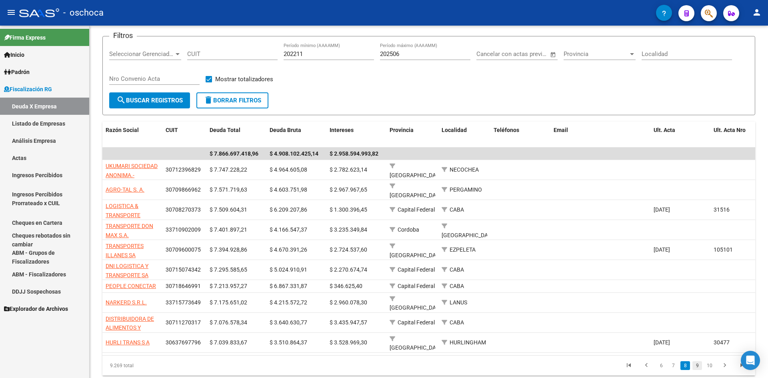
click at [697, 361] on link "9" at bounding box center [698, 365] width 10 height 9
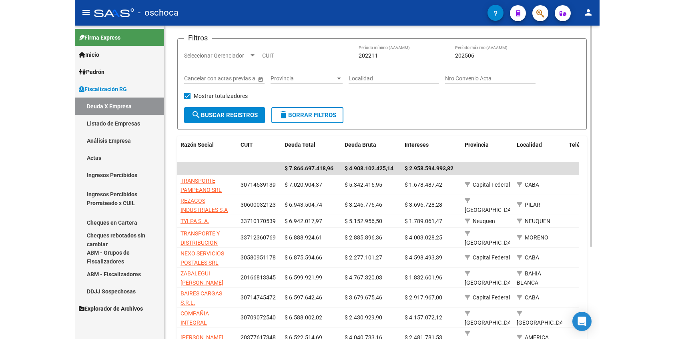
scroll to position [50, 0]
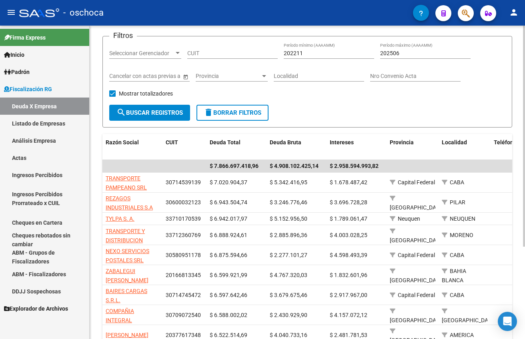
drag, startPoint x: 496, startPoint y: 108, endPoint x: 469, endPoint y: 90, distance: 33.2
click at [469, 90] on form "Filtros Seleccionar Gerenciador Seleccionar Gerenciador CUIT 202211 Período mín…" at bounding box center [307, 82] width 410 height 92
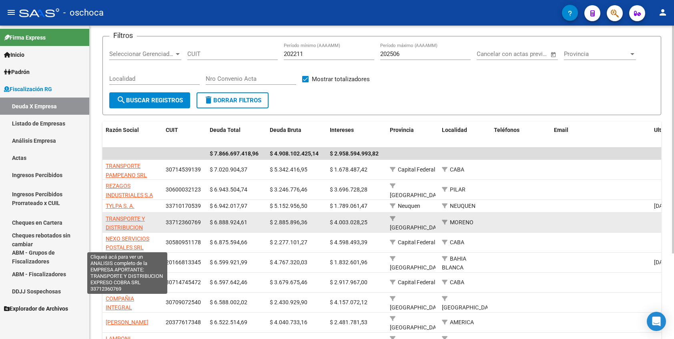
click at [122, 220] on span "TRANSPORTE Y DISTRIBUCION EXPRESO COBRA SRL" at bounding box center [128, 233] width 44 height 34
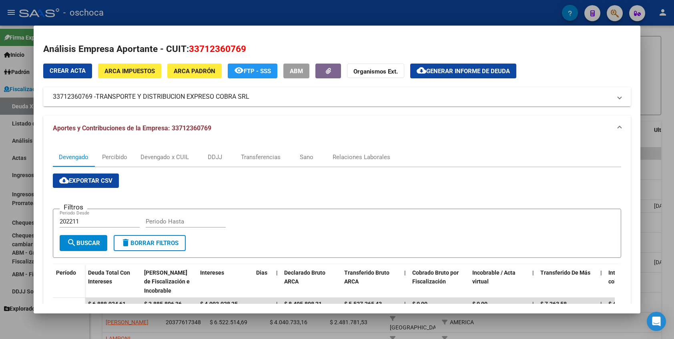
drag, startPoint x: 97, startPoint y: 94, endPoint x: 445, endPoint y: 150, distance: 352.0
click at [249, 96] on span "TRANSPORTE Y DISTRIBUCION EXPRESO COBRA SRL" at bounding box center [173, 97] width 154 height 10
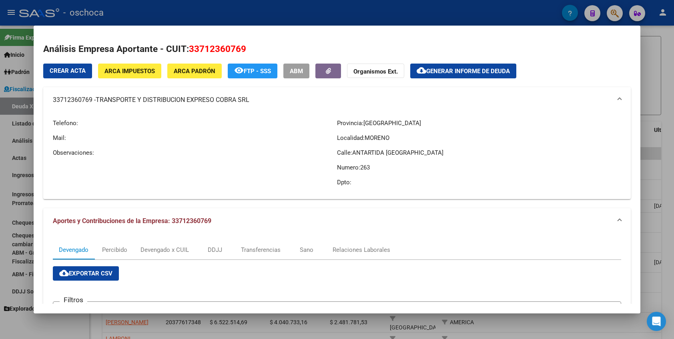
drag, startPoint x: 86, startPoint y: 99, endPoint x: 91, endPoint y: 99, distance: 5.6
click at [87, 99] on mat-panel-title "33712360769 - TRANSPORTE Y DISTRIBUCION EXPRESO COBRA SRL" at bounding box center [332, 100] width 559 height 10
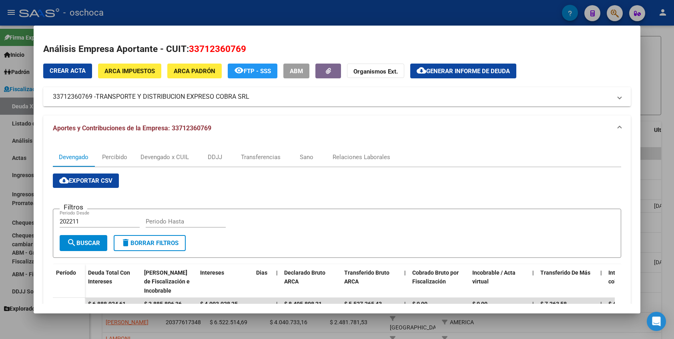
drag, startPoint x: 93, startPoint y: 97, endPoint x: 86, endPoint y: 95, distance: 7.5
click at [86, 95] on mat-panel-title "33712360769 - TRANSPORTE Y DISTRIBUCION EXPRESO COBRA SRL" at bounding box center [332, 97] width 559 height 10
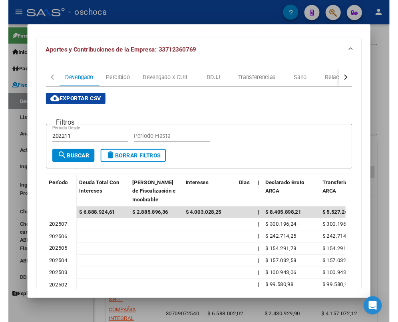
scroll to position [286, 0]
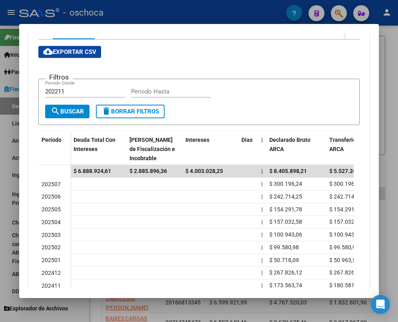
click at [382, 110] on div at bounding box center [199, 161] width 398 height 322
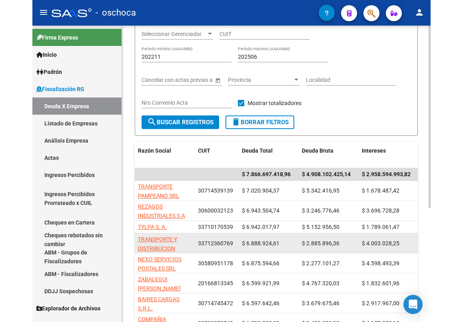
scroll to position [80, 0]
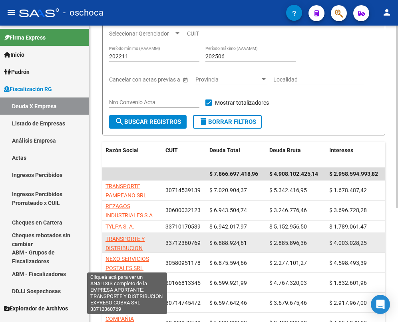
click at [122, 245] on span "TRANSPORTE Y DISTRIBUCION EXPRESO COBRA SRL" at bounding box center [128, 253] width 44 height 34
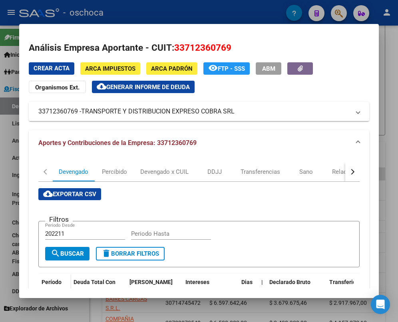
drag, startPoint x: 29, startPoint y: 114, endPoint x: 77, endPoint y: 111, distance: 47.7
click at [77, 111] on mat-expansion-panel-header "33712360769 - TRANSPORTE Y DISTRIBUCION EXPRESO COBRA SRL" at bounding box center [199, 111] width 341 height 19
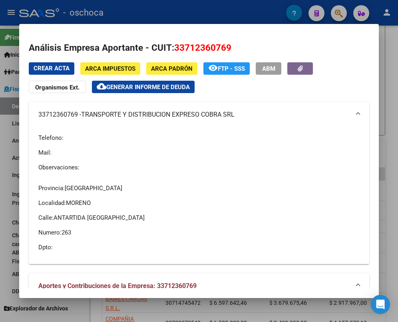
click at [382, 59] on div at bounding box center [199, 161] width 398 height 322
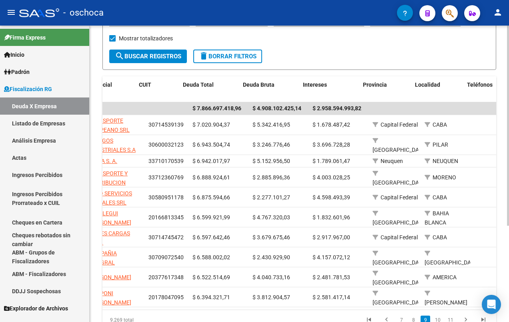
scroll to position [0, 0]
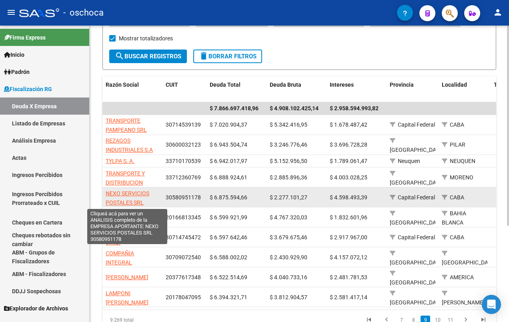
click at [118, 194] on span "NEXO SERVICIOS POSTALES SRL" at bounding box center [128, 198] width 44 height 16
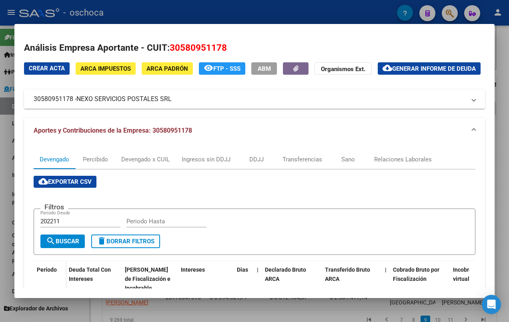
drag, startPoint x: 78, startPoint y: 113, endPoint x: 172, endPoint y: 113, distance: 94.0
click at [172, 104] on span "NEXO SERVICIOS POSTALES SRL" at bounding box center [123, 99] width 95 height 10
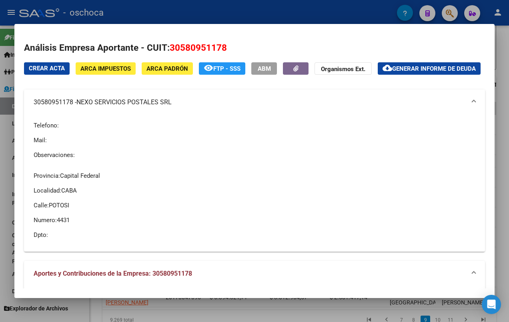
drag, startPoint x: 32, startPoint y: 113, endPoint x: 74, endPoint y: 116, distance: 41.3
click at [74, 115] on mat-expansion-panel-header "30580951178 - NEXO SERVICIOS POSTALES SRL" at bounding box center [254, 103] width 461 height 26
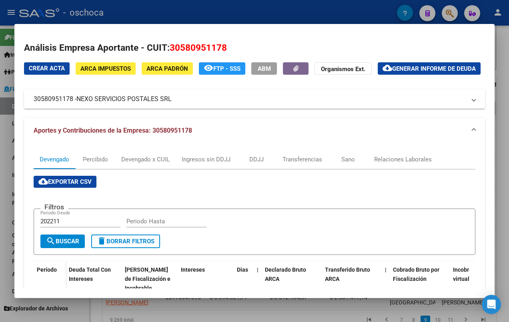
click at [287, 98] on div "Crear Acta ARCA Impuestos ARCA [PERSON_NAME] remove_red_eye FTP - SSS ABM Organ…" at bounding box center [254, 85] width 461 height 47
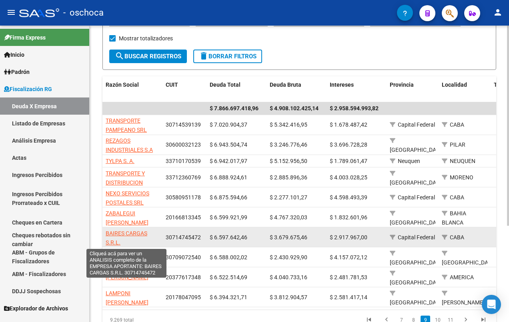
click at [137, 234] on span "BAIRES CARGAS S.R.L." at bounding box center [127, 238] width 42 height 16
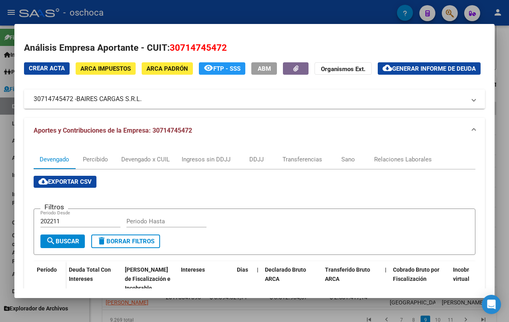
drag, startPoint x: 78, startPoint y: 108, endPoint x: 142, endPoint y: 113, distance: 65.0
click at [142, 104] on mat-panel-title "30714745472 - BAIRES CARGAS S.R.L." at bounding box center [250, 99] width 432 height 10
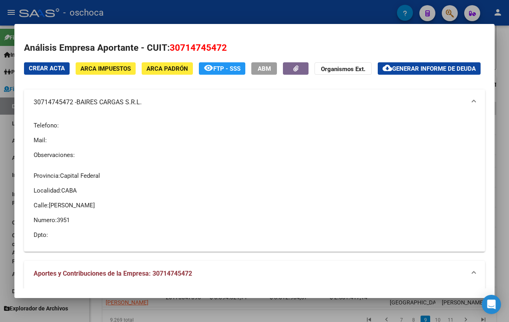
drag, startPoint x: 33, startPoint y: 118, endPoint x: 73, endPoint y: 118, distance: 40.0
click at [73, 115] on mat-expansion-panel-header "30714745472 - BAIRES CARGAS S.R.L." at bounding box center [254, 103] width 461 height 26
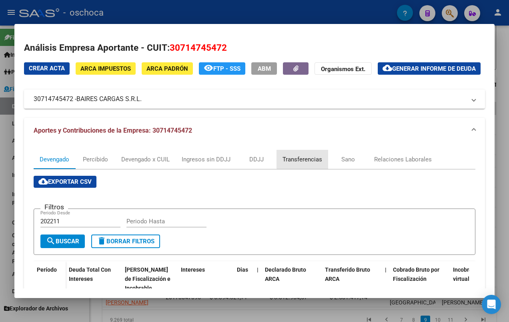
click at [306, 164] on div "Transferencias" at bounding box center [302, 159] width 40 height 9
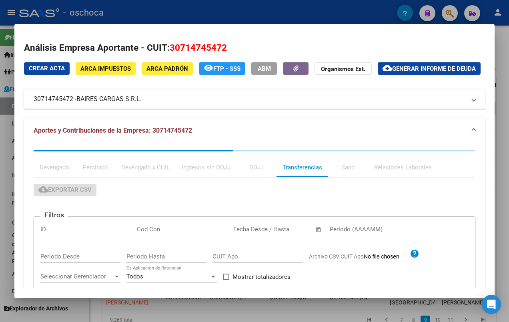
click at [316, 126] on div "Crear Acta ARCA Impuestos ARCA Padrón remove_red_eye FTP - SSS ABM Organismos E…" at bounding box center [254, 220] width 461 height 316
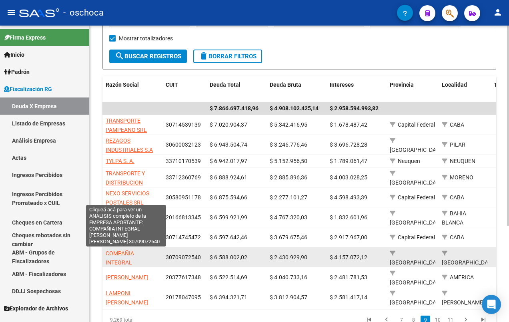
click at [128, 261] on span "COMPAÑIA INTEGRAL [PERSON_NAME] [PERSON_NAME]" at bounding box center [127, 267] width 43 height 34
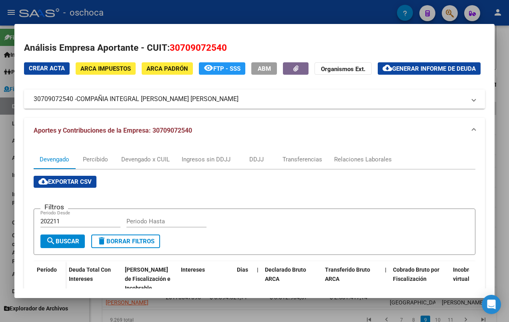
drag, startPoint x: 80, startPoint y: 110, endPoint x: 239, endPoint y: 111, distance: 159.2
click at [238, 104] on span "COMPAÑIA INTEGRAL [PERSON_NAME] [PERSON_NAME]" at bounding box center [157, 99] width 162 height 10
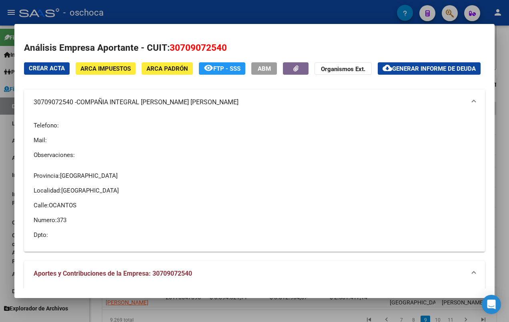
drag, startPoint x: 39, startPoint y: 116, endPoint x: 499, endPoint y: 202, distance: 468.2
click at [73, 107] on mat-panel-title "30709072540 - COMPAÑIA INTEGRAL DE CARGAS [PERSON_NAME]" at bounding box center [250, 103] width 432 height 10
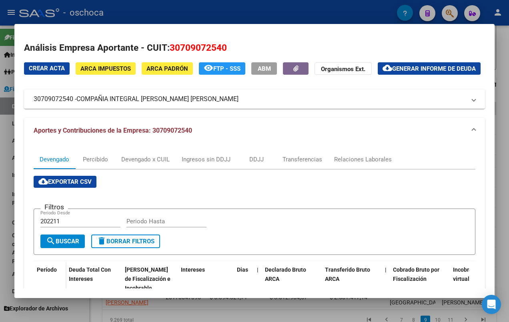
click at [435, 208] on div "cloud_download Exportar CSV Filtros 202211 Periodo Desde Periodo Hasta search B…" at bounding box center [255, 316] width 442 height 281
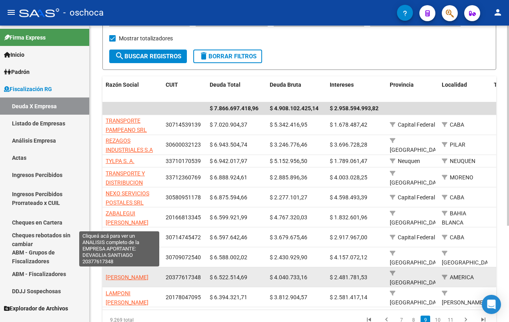
click at [126, 274] on span "[PERSON_NAME]" at bounding box center [127, 277] width 43 height 6
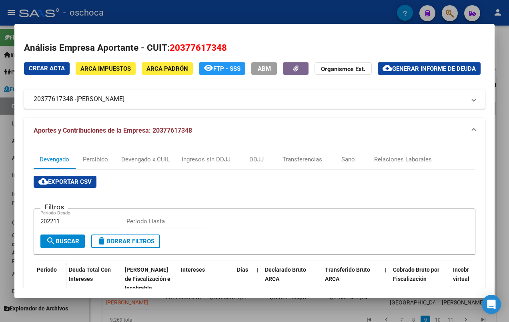
drag, startPoint x: 79, startPoint y: 111, endPoint x: 361, endPoint y: 142, distance: 283.8
click at [141, 104] on mat-panel-title "20377617348 - [PERSON_NAME]" at bounding box center [250, 99] width 432 height 10
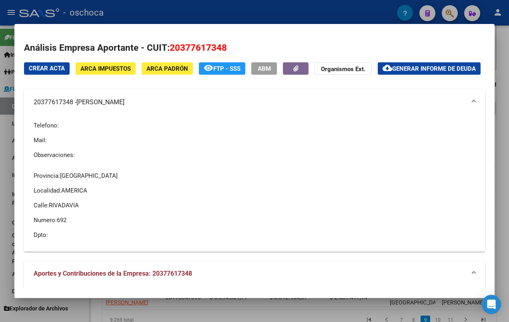
click at [108, 130] on p "Telefono:" at bounding box center [255, 125] width 442 height 9
click at [104, 107] on span "[PERSON_NAME]" at bounding box center [100, 103] width 48 height 10
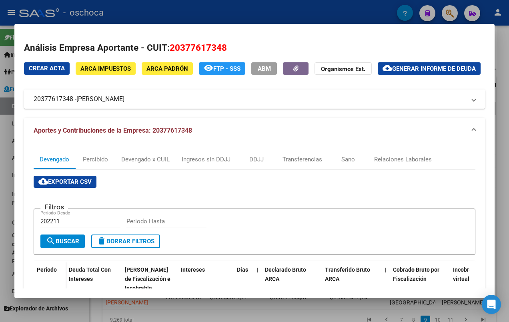
drag, startPoint x: 105, startPoint y: 109, endPoint x: 83, endPoint y: 112, distance: 22.5
click at [100, 104] on span "[PERSON_NAME]" at bounding box center [100, 99] width 48 height 10
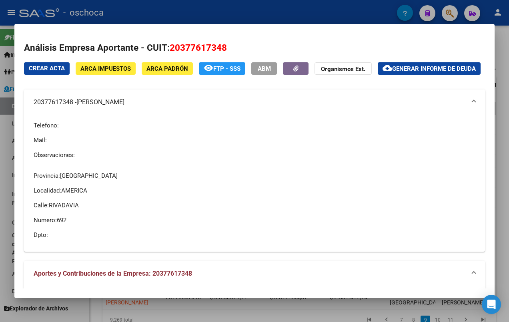
drag, startPoint x: 80, startPoint y: 112, endPoint x: 336, endPoint y: 142, distance: 258.3
click at [124, 107] on span "[PERSON_NAME]" at bounding box center [100, 103] width 48 height 10
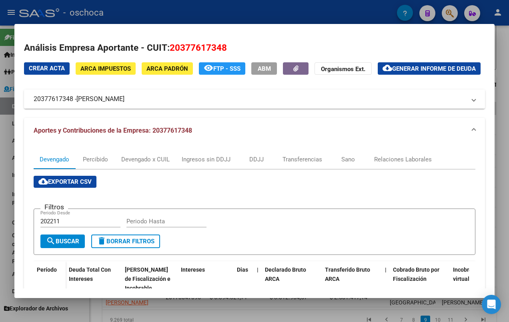
drag, startPoint x: 32, startPoint y: 114, endPoint x: 73, endPoint y: 113, distance: 41.2
click at [73, 109] on mat-expansion-panel-header "20377617348 - [PERSON_NAME]" at bounding box center [254, 99] width 461 height 19
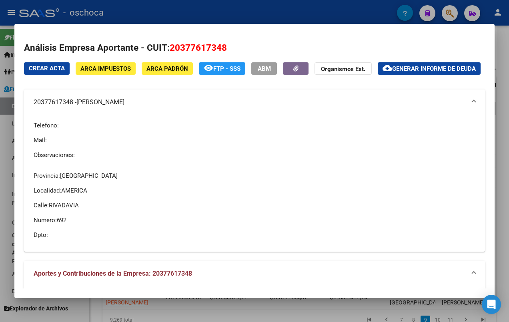
drag, startPoint x: 240, startPoint y: 167, endPoint x: 240, endPoint y: 163, distance: 4.4
click at [240, 160] on p "Observaciones:" at bounding box center [255, 155] width 442 height 9
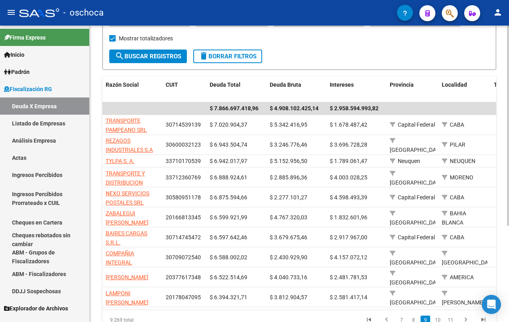
drag, startPoint x: 262, startPoint y: 310, endPoint x: 287, endPoint y: 309, distance: 25.6
click at [287, 309] on datatable-body "$ 7.866.697.418,96 $ 4.908.102.425,14 $ 2.958.594.993,82 TRANSPORTE PAMPEANO SR…" at bounding box center [299, 206] width 394 height 208
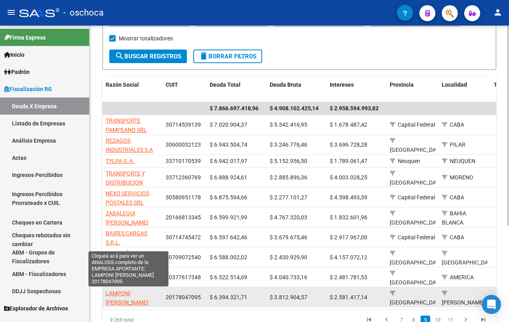
click at [128, 301] on span "LAMPONI [PERSON_NAME]" at bounding box center [127, 298] width 43 height 16
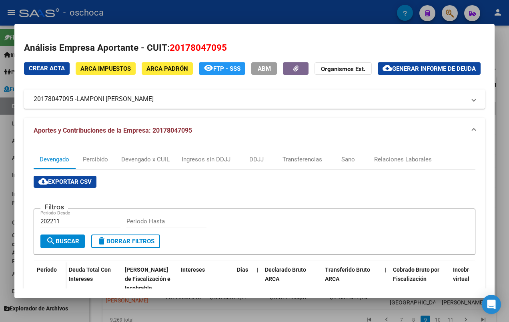
drag, startPoint x: 78, startPoint y: 108, endPoint x: 159, endPoint y: 114, distance: 81.8
click at [159, 104] on mat-panel-title "20178047095 - [PERSON_NAME]" at bounding box center [250, 99] width 432 height 10
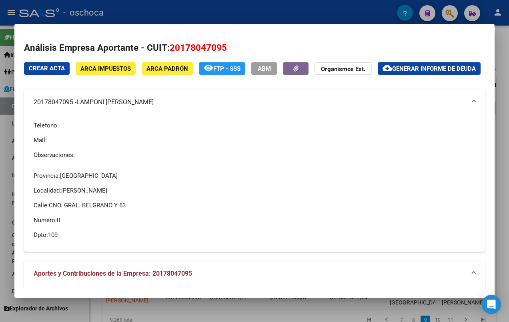
click at [260, 194] on div "Provincia: [GEOGRAPHIC_DATA] Localidad: [PERSON_NAME]: CNO. GRAL. BELGRANO Y 63…" at bounding box center [255, 206] width 442 height 80
drag, startPoint x: 36, startPoint y: 113, endPoint x: 54, endPoint y: 113, distance: 18.0
click at [54, 107] on mat-panel-title "20178047095 - [PERSON_NAME]" at bounding box center [250, 103] width 432 height 10
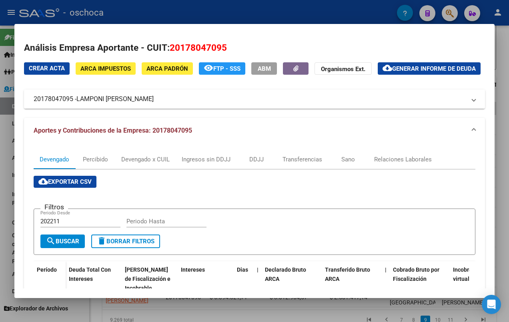
click at [40, 104] on mat-panel-title "20178047095 - [PERSON_NAME]" at bounding box center [250, 99] width 432 height 10
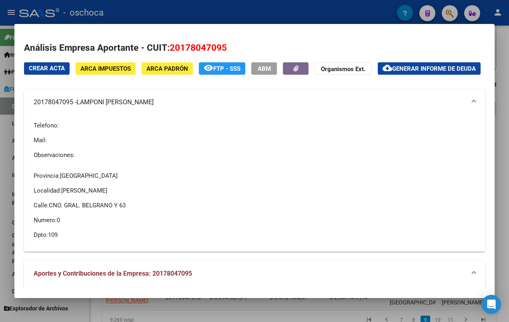
drag, startPoint x: 35, startPoint y: 113, endPoint x: 72, endPoint y: 115, distance: 37.3
click at [72, 107] on mat-panel-title "20178047095 - [PERSON_NAME]" at bounding box center [250, 103] width 432 height 10
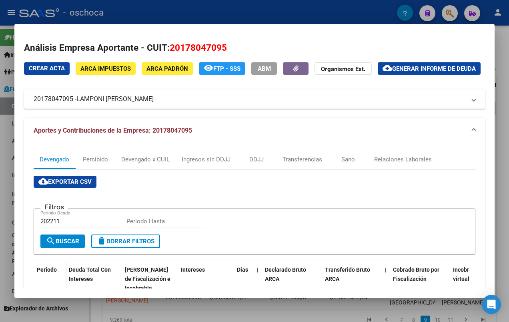
click at [218, 81] on div "Crear Acta ARCA Impuestos ARCA Padrón remove_red_eye FTP - SSS ABM Organismos E…" at bounding box center [254, 71] width 461 height 18
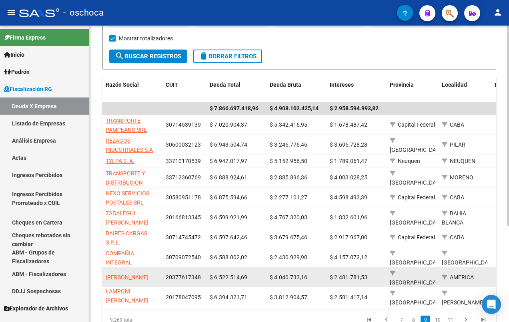
scroll to position [143, 0]
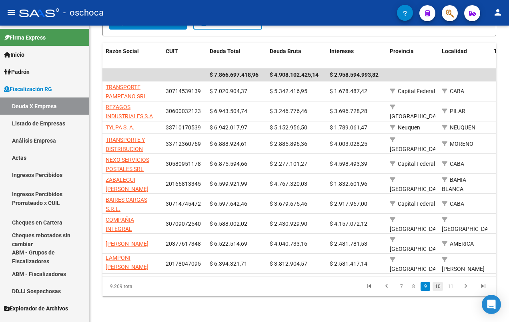
click at [438, 290] on link "10" at bounding box center [438, 286] width 10 height 9
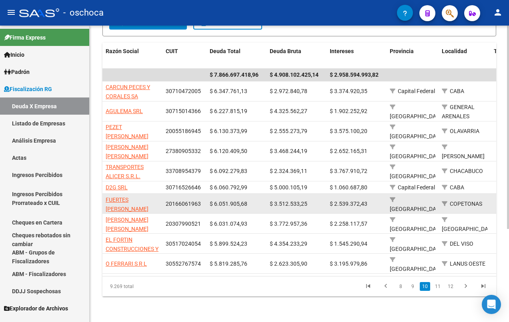
scroll to position [136, 0]
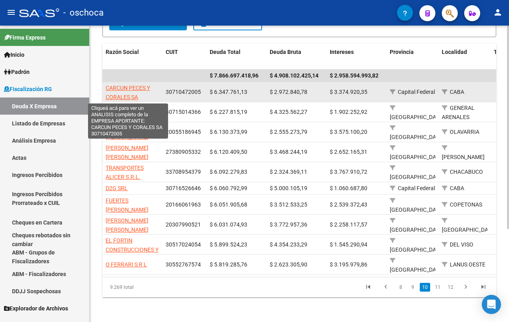
click at [133, 90] on span "CARCUN PECES Y CORALES SA" at bounding box center [128, 93] width 44 height 16
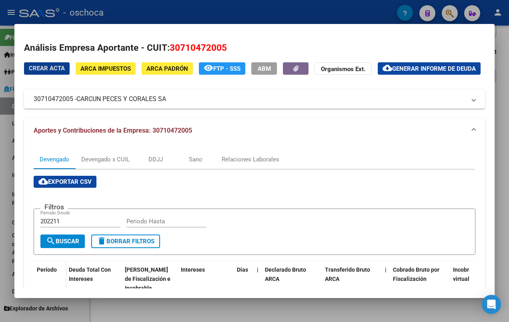
click at [423, 57] on div "Análisis Empresa Aportante - CUIT: 30710472005 Crear Acta ARCA Impuestos ARCA P…" at bounding box center [254, 267] width 461 height 452
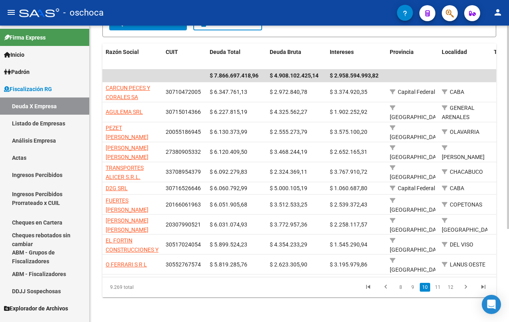
drag, startPoint x: 268, startPoint y: 270, endPoint x: 370, endPoint y: 272, distance: 101.2
click at [370, 272] on datatable-body "$ 7.866.697.418,96 $ 4.908.102.425,14 $ 2.958.594.993,82 CARCUN PECES Y [PERSON…" at bounding box center [299, 174] width 394 height 208
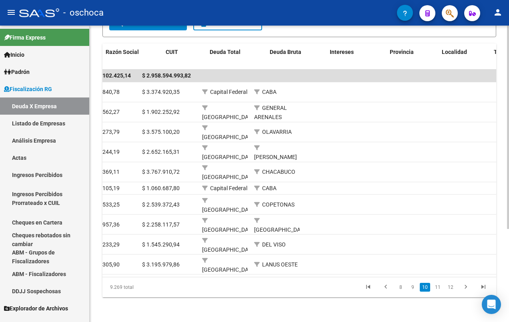
scroll to position [0, 0]
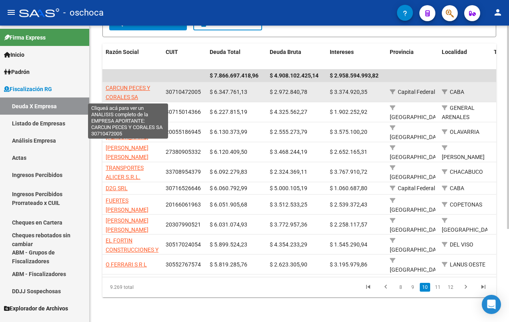
click at [117, 91] on span "CARCUN PECES Y CORALES SA" at bounding box center [128, 93] width 44 height 16
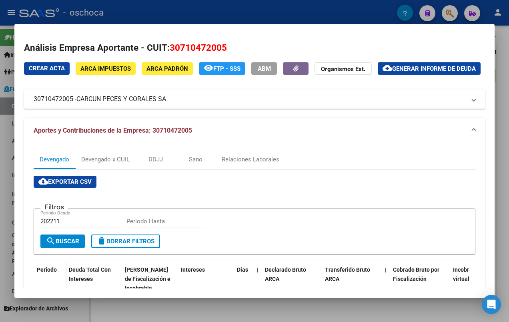
drag, startPoint x: 78, startPoint y: 110, endPoint x: 166, endPoint y: 112, distance: 88.1
click at [166, 104] on span "CARCUN PECES Y CORALES SA" at bounding box center [121, 99] width 90 height 10
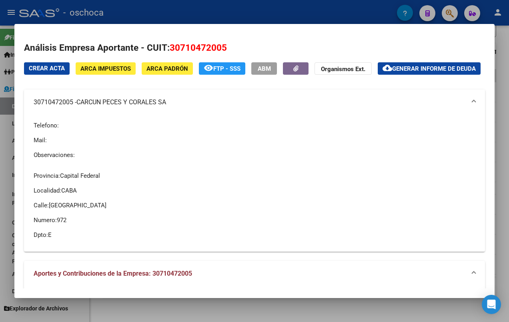
drag, startPoint x: 29, startPoint y: 116, endPoint x: 73, endPoint y: 114, distance: 43.6
click at [73, 114] on mat-expansion-panel-header "30710472005 - CARCUN PECES Y [PERSON_NAME]" at bounding box center [254, 103] width 461 height 26
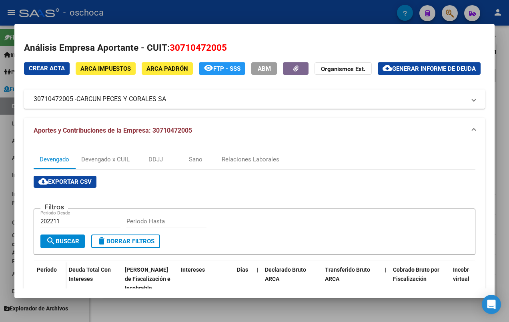
click at [193, 104] on mat-expansion-panel-header "30710472005 - CARCUN PECES Y [PERSON_NAME]" at bounding box center [254, 99] width 461 height 19
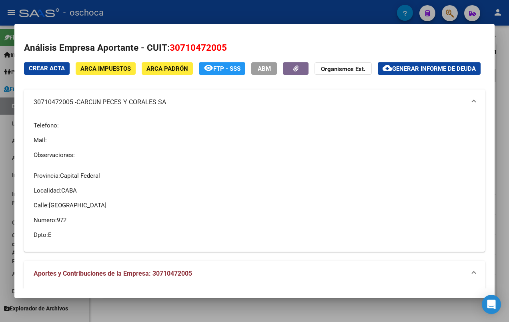
click at [194, 93] on div "Crear Acta ARCA Impuestos ARCA [PERSON_NAME] remove_red_eye FTP - SSS ABM Organ…" at bounding box center [254, 157] width 461 height 190
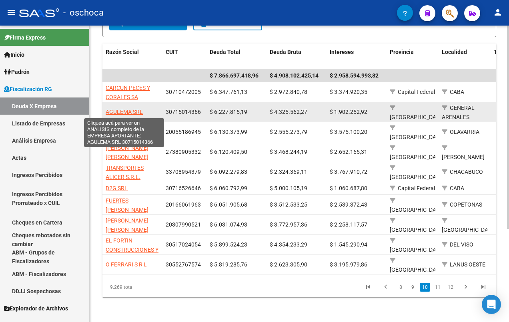
click at [132, 110] on span "AGULEMA SRL" at bounding box center [124, 112] width 37 height 6
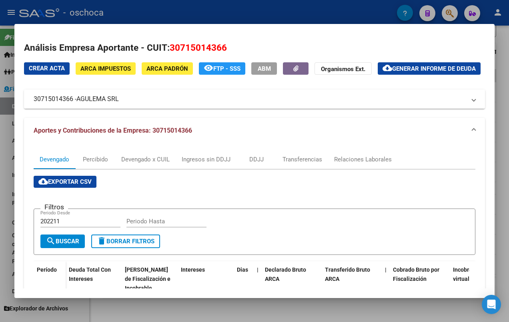
drag, startPoint x: 79, startPoint y: 108, endPoint x: 120, endPoint y: 110, distance: 41.3
click at [119, 104] on span "AGULEMA SRL" at bounding box center [97, 99] width 42 height 10
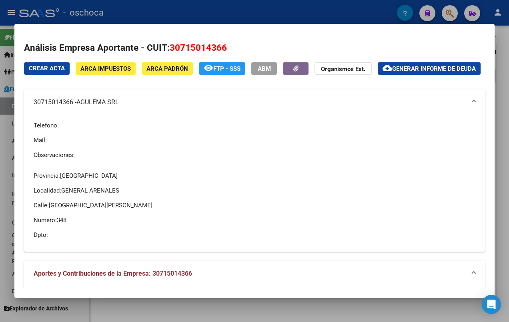
drag, startPoint x: 30, startPoint y: 112, endPoint x: 73, endPoint y: 113, distance: 43.2
click at [73, 113] on mat-expansion-panel-header "30715014366 - AGULEMA SRL" at bounding box center [254, 103] width 461 height 26
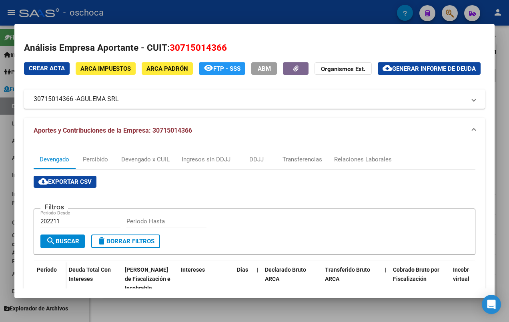
click at [182, 81] on div "Crear Acta ARCA Impuestos ARCA Padrón remove_red_eye FTP - SSS ABM Organismos E…" at bounding box center [254, 71] width 461 height 18
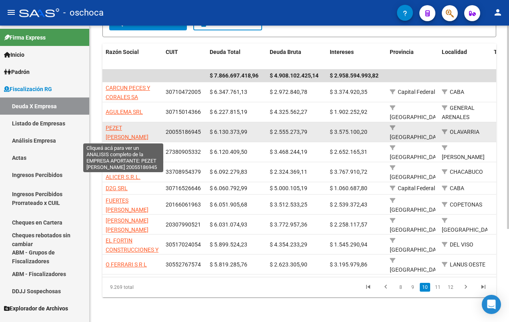
click at [125, 138] on span "PEZET [PERSON_NAME]" at bounding box center [127, 133] width 43 height 16
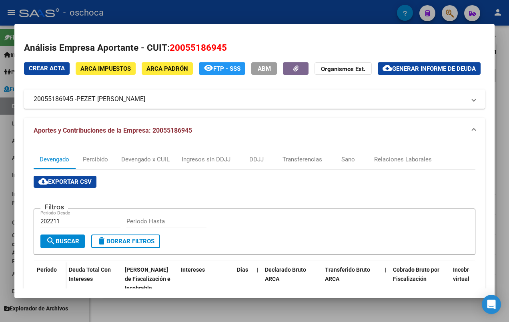
drag, startPoint x: 78, startPoint y: 110, endPoint x: 150, endPoint y: 112, distance: 71.2
click at [145, 104] on span "PEZET [PERSON_NAME]" at bounding box center [110, 99] width 69 height 10
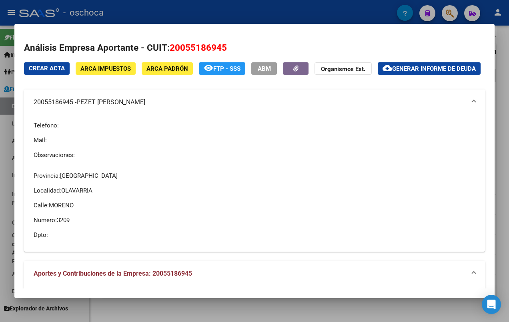
drag, startPoint x: 36, startPoint y: 110, endPoint x: 64, endPoint y: 114, distance: 29.1
click at [64, 114] on mat-expansion-panel-header "20055186945 - [PERSON_NAME] [PERSON_NAME]" at bounding box center [254, 103] width 461 height 26
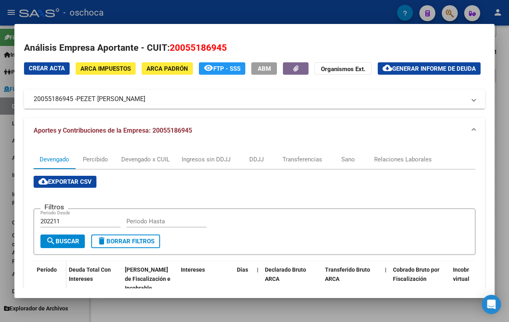
click at [39, 104] on mat-panel-title "20055186945 - [PERSON_NAME] [PERSON_NAME]" at bounding box center [250, 99] width 432 height 10
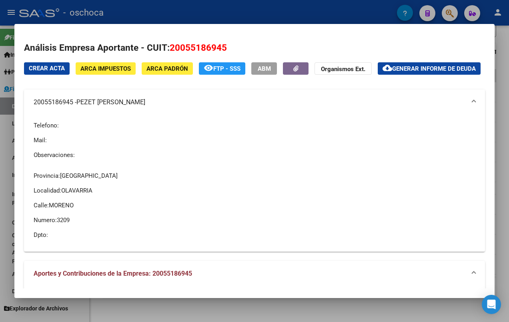
drag, startPoint x: 31, startPoint y: 114, endPoint x: 73, endPoint y: 114, distance: 42.0
click at [73, 114] on mat-expansion-panel-header "20055186945 - [PERSON_NAME] [PERSON_NAME]" at bounding box center [254, 103] width 461 height 26
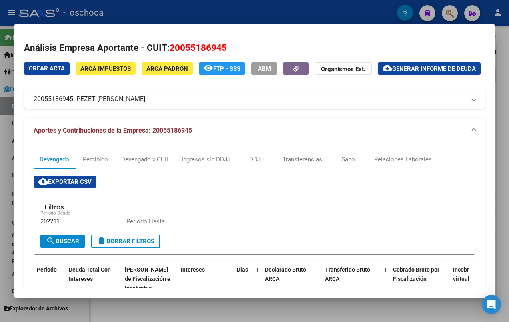
click at [235, 96] on div "Crear Acta ARCA Impuestos ARCA Padrón remove_red_eye FTP - SSS ABM Organismos E…" at bounding box center [254, 85] width 461 height 47
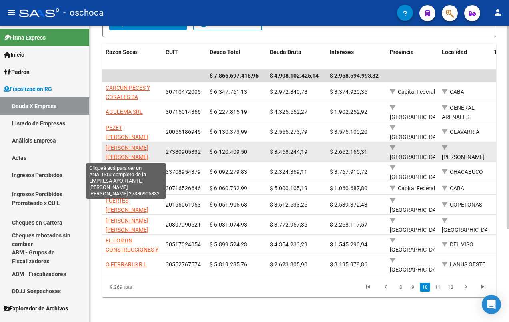
click at [118, 153] on span "[PERSON_NAME] [PERSON_NAME]" at bounding box center [127, 153] width 43 height 16
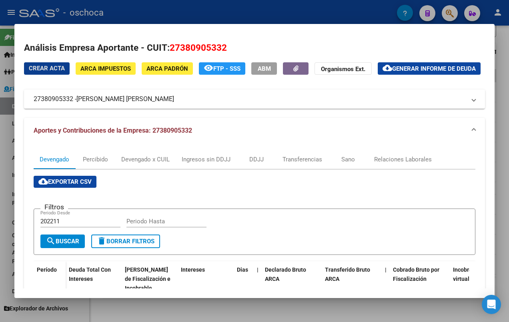
click at [348, 42] on h2 "Análisis Empresa Aportante - CUIT: 27380905332" at bounding box center [254, 48] width 461 height 14
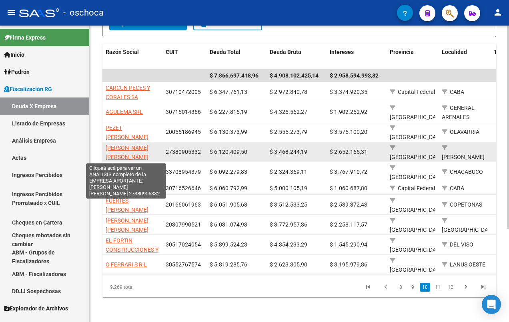
click at [118, 149] on span "[PERSON_NAME] [PERSON_NAME]" at bounding box center [127, 153] width 43 height 16
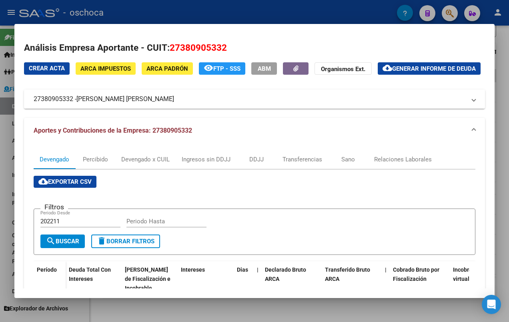
drag, startPoint x: 79, startPoint y: 112, endPoint x: 144, endPoint y: 113, distance: 64.4
click at [144, 104] on span "[PERSON_NAME] [PERSON_NAME]" at bounding box center [125, 99] width 98 height 10
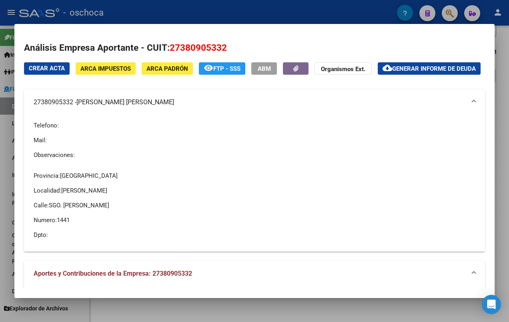
drag, startPoint x: 32, startPoint y: 112, endPoint x: 73, endPoint y: 114, distance: 41.3
click at [73, 114] on mat-expansion-panel-header "27380905332 - [PERSON_NAME]" at bounding box center [254, 103] width 461 height 26
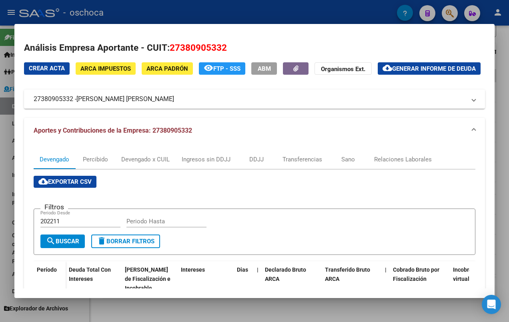
click at [300, 138] on mat-expansion-panel-header "Aportes y Contribuciones de la Empresa: 27380905332" at bounding box center [254, 131] width 461 height 26
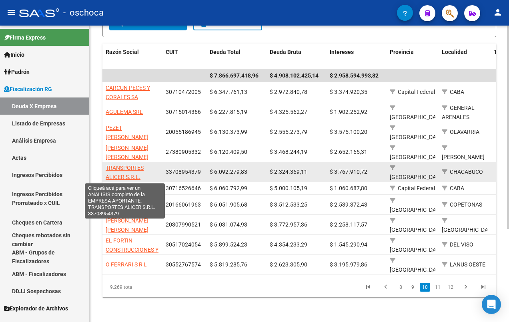
click at [126, 174] on span "TRANSPORTES ALICER S.R.L." at bounding box center [125, 173] width 38 height 16
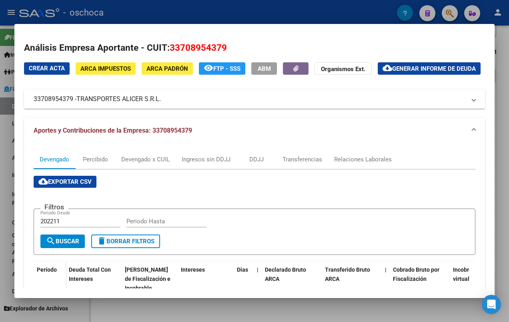
drag, startPoint x: 80, startPoint y: 106, endPoint x: 134, endPoint y: 107, distance: 53.2
click at [134, 107] on mat-expansion-panel-header "33708954379 - TRANSPORTES ALICER S.R.L." at bounding box center [254, 99] width 461 height 19
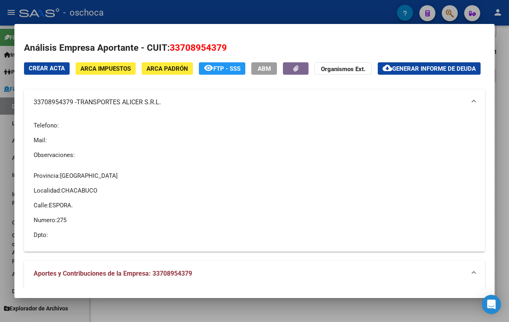
click at [88, 107] on span "TRANSPORTES ALICER S.R.L." at bounding box center [118, 103] width 84 height 10
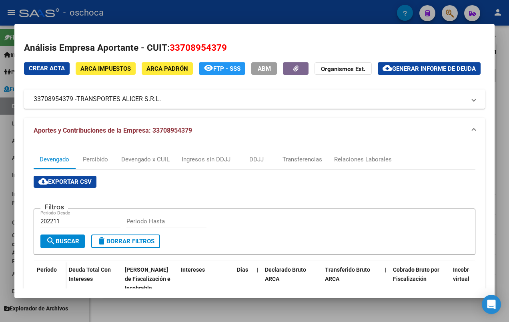
drag, startPoint x: 80, startPoint y: 112, endPoint x: 162, endPoint y: 112, distance: 82.4
click at [161, 104] on span "TRANSPORTES ALICER S.R.L." at bounding box center [118, 99] width 84 height 10
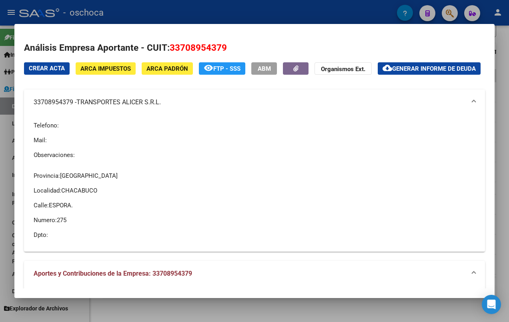
drag, startPoint x: 43, startPoint y: 115, endPoint x: 73, endPoint y: 114, distance: 30.4
click at [73, 114] on mat-expansion-panel-header "33708954379 - TRANSPORTES ALICER S.R.L." at bounding box center [254, 103] width 461 height 26
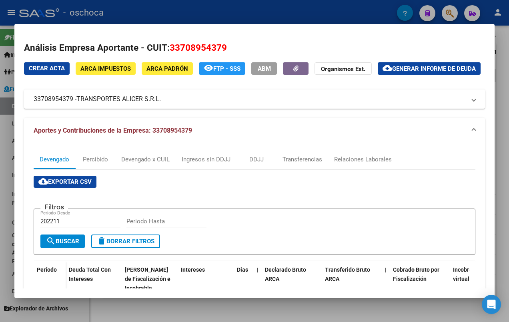
click at [224, 76] on div "Crear Acta ARCA Impuestos ARCA Padrón remove_red_eye FTP - SSS ABM Organismos E…" at bounding box center [254, 71] width 461 height 18
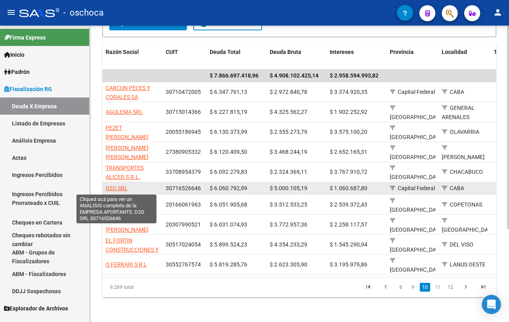
click at [124, 191] on span "D2G SRL" at bounding box center [117, 188] width 22 height 6
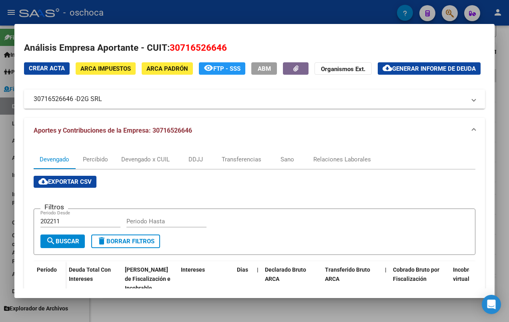
drag, startPoint x: 77, startPoint y: 111, endPoint x: 102, endPoint y: 112, distance: 25.2
click at [102, 104] on mat-panel-title "30716526646 - D2G SRL" at bounding box center [250, 99] width 432 height 10
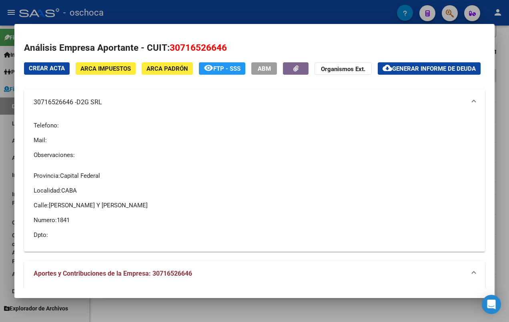
drag, startPoint x: 28, startPoint y: 113, endPoint x: 73, endPoint y: 115, distance: 45.3
click at [73, 115] on mat-expansion-panel-header "30716526646 - D2G SRL" at bounding box center [254, 103] width 461 height 26
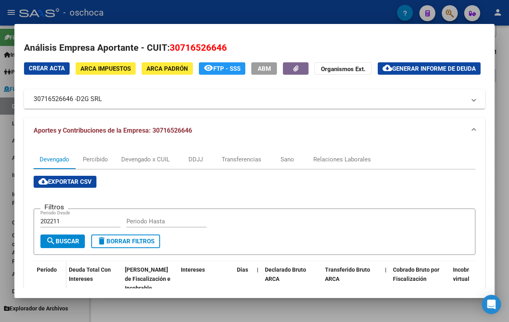
click at [276, 97] on div "Crear Acta ARCA Impuestos ARCA [PERSON_NAME] remove_red_eye FTP - SSS ABM Organ…" at bounding box center [254, 85] width 461 height 47
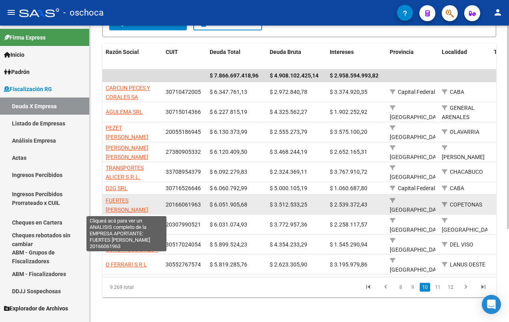
click at [142, 202] on span "FUERTES [PERSON_NAME]" at bounding box center [127, 206] width 43 height 16
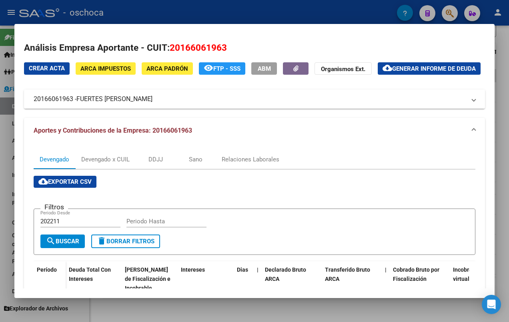
drag, startPoint x: 79, startPoint y: 112, endPoint x: 153, endPoint y: 111, distance: 73.6
click at [152, 104] on span "FUERTES [PERSON_NAME]" at bounding box center [114, 99] width 76 height 10
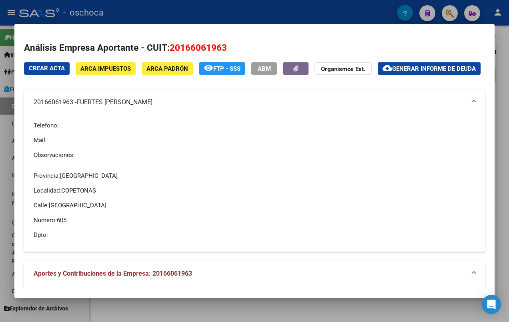
drag, startPoint x: 29, startPoint y: 113, endPoint x: 73, endPoint y: 115, distance: 43.7
click at [73, 115] on mat-expansion-panel-header "20166061963 - [PERSON_NAME] [PERSON_NAME]" at bounding box center [254, 103] width 461 height 26
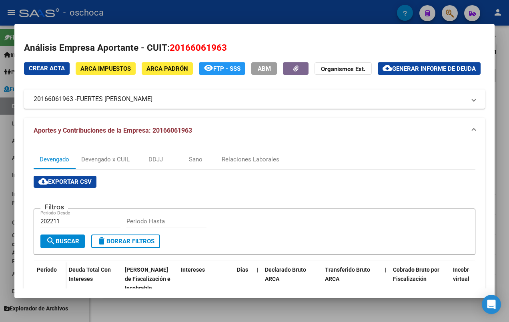
click at [244, 81] on div "Crear Acta ARCA Impuestos ARCA Padrón remove_red_eye FTP - SSS ABM Organismos E…" at bounding box center [254, 71] width 461 height 18
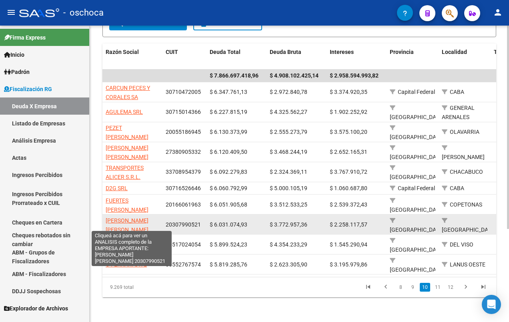
click at [119, 222] on span "[PERSON_NAME] [PERSON_NAME]" at bounding box center [127, 226] width 43 height 16
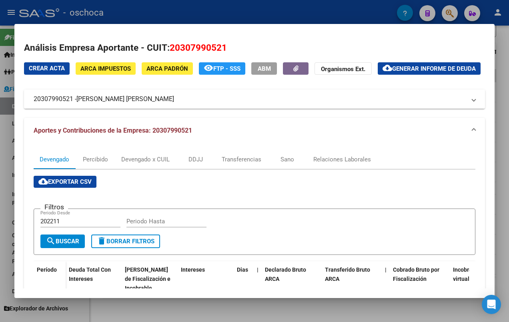
drag, startPoint x: 79, startPoint y: 112, endPoint x: 137, endPoint y: 113, distance: 58.4
click at [137, 104] on span "[PERSON_NAME] [PERSON_NAME]" at bounding box center [125, 99] width 98 height 10
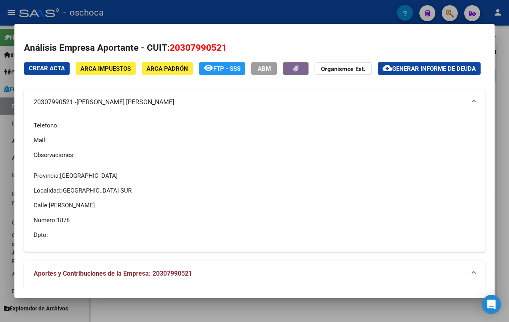
drag, startPoint x: 32, startPoint y: 118, endPoint x: 72, endPoint y: 118, distance: 40.8
click at [72, 115] on mat-expansion-panel-header "20307990521 - [PERSON_NAME]" at bounding box center [254, 103] width 461 height 26
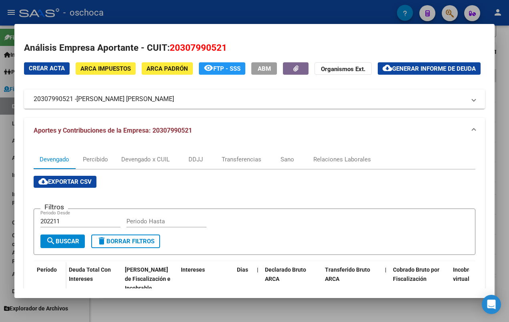
drag, startPoint x: 190, startPoint y: 94, endPoint x: 174, endPoint y: 99, distance: 15.9
click at [190, 94] on div "Crear Acta ARCA Impuestos ARCA [PERSON_NAME] remove_red_eye FTP - SSS ABM Organ…" at bounding box center [254, 85] width 461 height 47
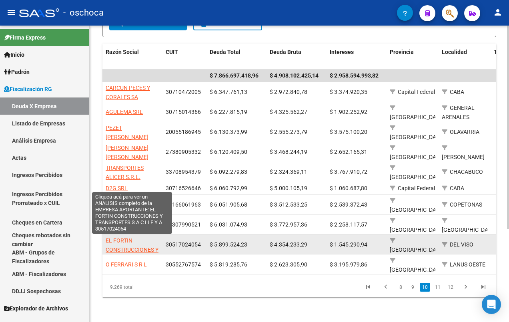
click at [112, 244] on span "EL FORTIN CONSTRUCCIONES Y TRANSPORTES S A C I I F Y A" at bounding box center [132, 255] width 53 height 34
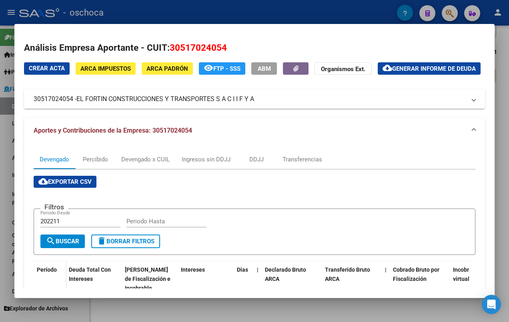
drag, startPoint x: 89, startPoint y: 111, endPoint x: 254, endPoint y: 113, distance: 164.9
click at [254, 104] on span "EL FORTIN CONSTRUCCIONES Y TRANSPORTES S A C I I F Y A" at bounding box center [165, 99] width 178 height 10
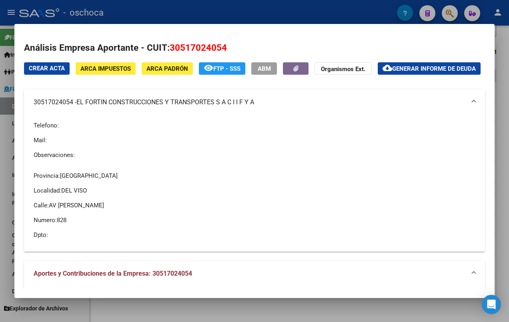
drag, startPoint x: 40, startPoint y: 111, endPoint x: 72, endPoint y: 114, distance: 31.4
click at [72, 114] on mat-expansion-panel-header "30517024054 - EL FORTIN CONSTRUCCIONES Y TRANSPORTES S A C I I F Y A" at bounding box center [254, 103] width 461 height 26
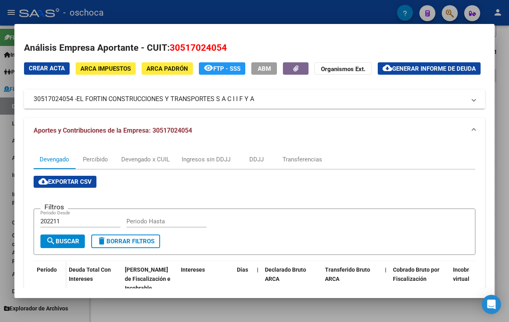
drag, startPoint x: 240, startPoint y: 90, endPoint x: 231, endPoint y: 103, distance: 15.8
click at [240, 81] on div "Crear Acta ARCA Impuestos ARCA Padrón remove_red_eye FTP - SSS ABM Organismos E…" at bounding box center [254, 71] width 461 height 18
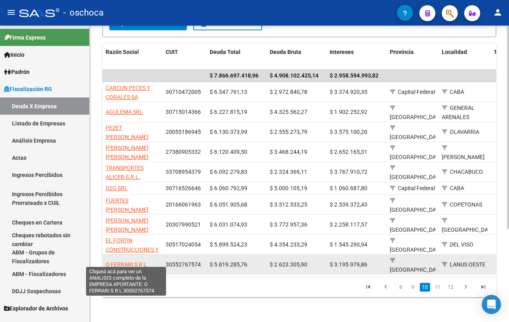
click at [127, 262] on span "O FERRARI S R L" at bounding box center [126, 265] width 41 height 6
type textarea "30552767574"
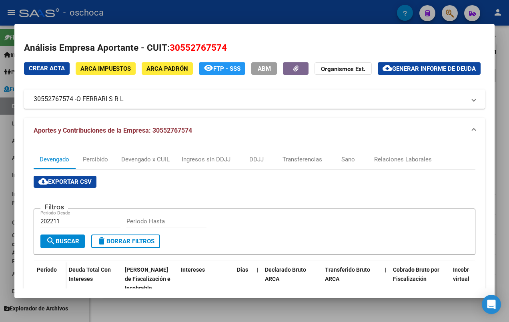
drag, startPoint x: 78, startPoint y: 110, endPoint x: 125, endPoint y: 114, distance: 46.9
click at [124, 104] on span "O FERRARI S R L" at bounding box center [99, 99] width 47 height 10
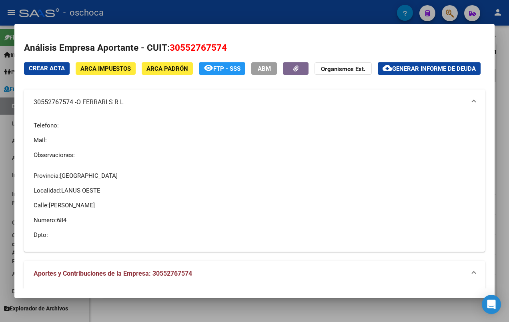
drag, startPoint x: 32, startPoint y: 111, endPoint x: 72, endPoint y: 114, distance: 39.8
click at [72, 114] on mat-expansion-panel-header "30552767574 - O FERRARI S R L" at bounding box center [254, 103] width 461 height 26
